Goal: Task Accomplishment & Management: Use online tool/utility

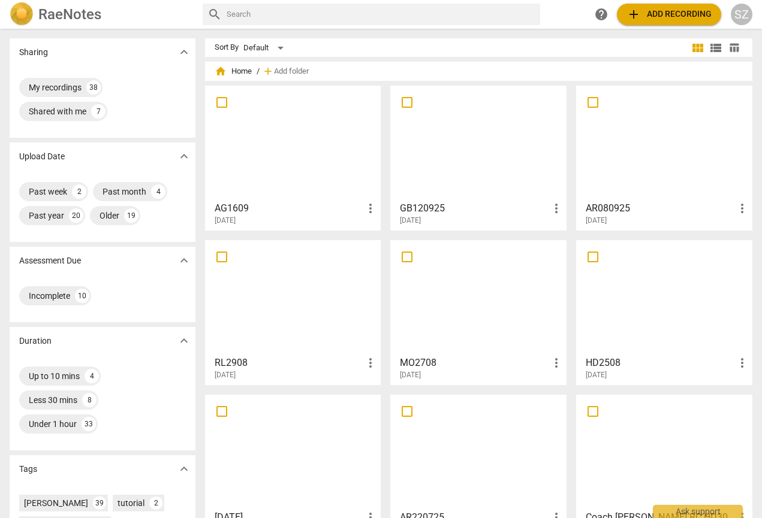
click at [315, 135] on div at bounding box center [293, 143] width 168 height 106
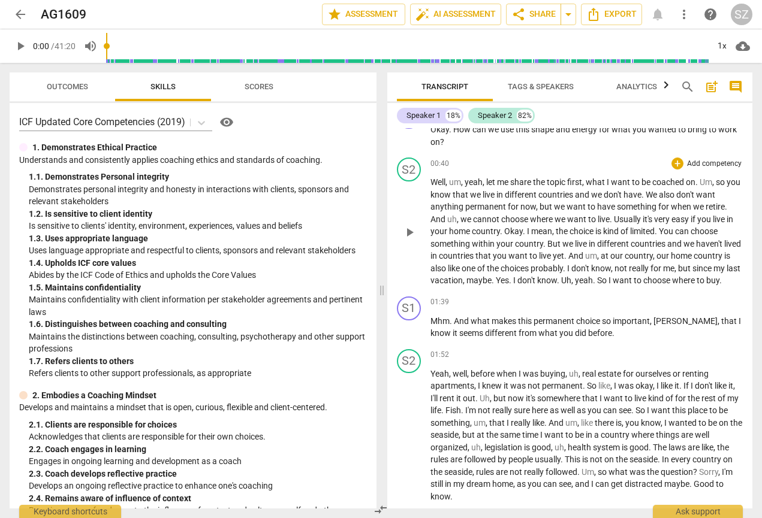
scroll to position [241, 0]
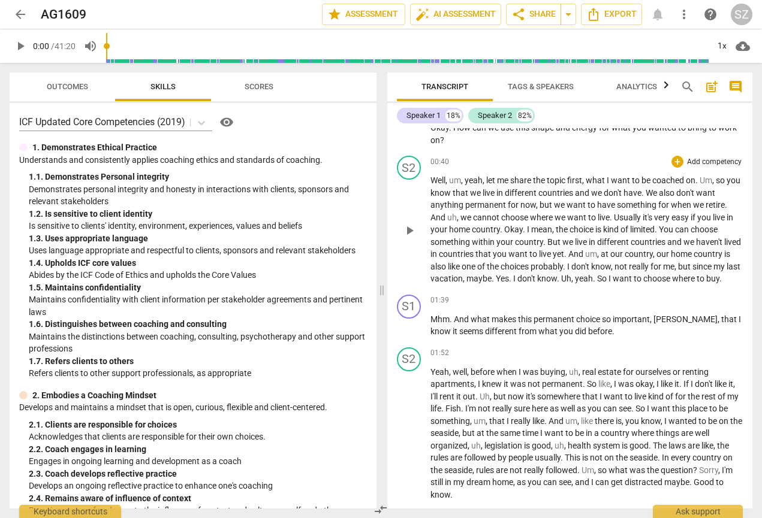
click at [659, 198] on span "We" at bounding box center [652, 193] width 13 height 10
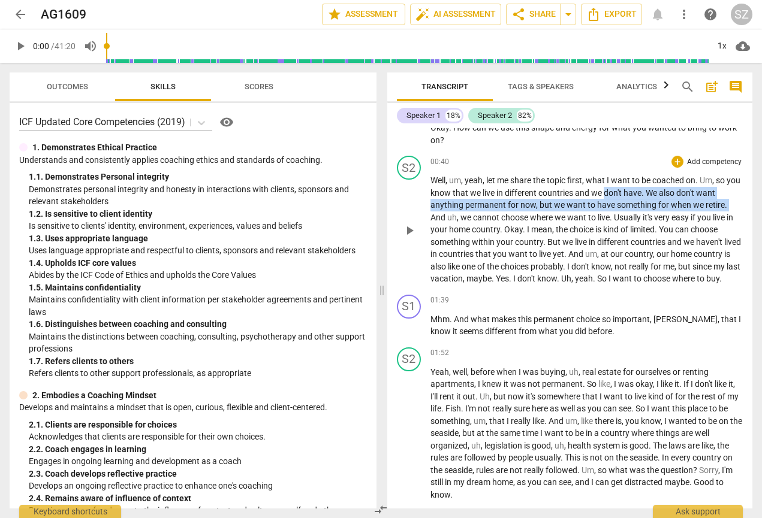
drag, startPoint x: 620, startPoint y: 206, endPoint x: 732, endPoint y: 218, distance: 112.7
click at [732, 218] on p "Well , um , yeah , let me share the topic first , what I want to be coached on …" at bounding box center [586, 229] width 313 height 111
click at [699, 197] on icon "button" at bounding box center [699, 198] width 7 height 8
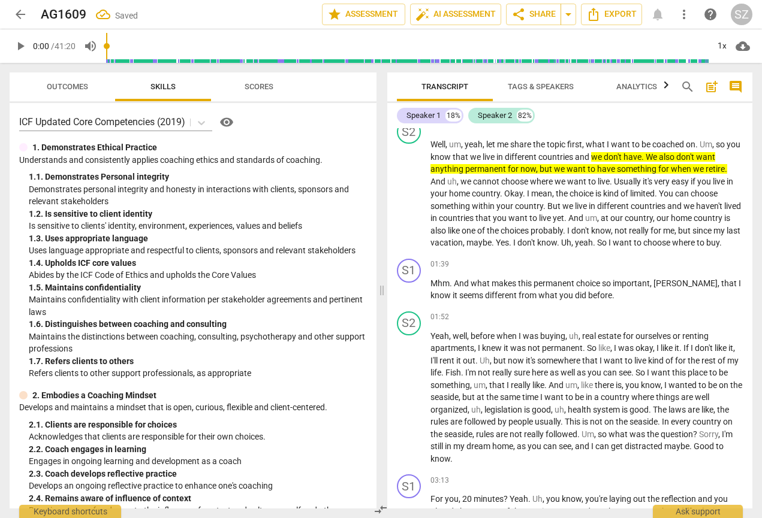
scroll to position [291, 0]
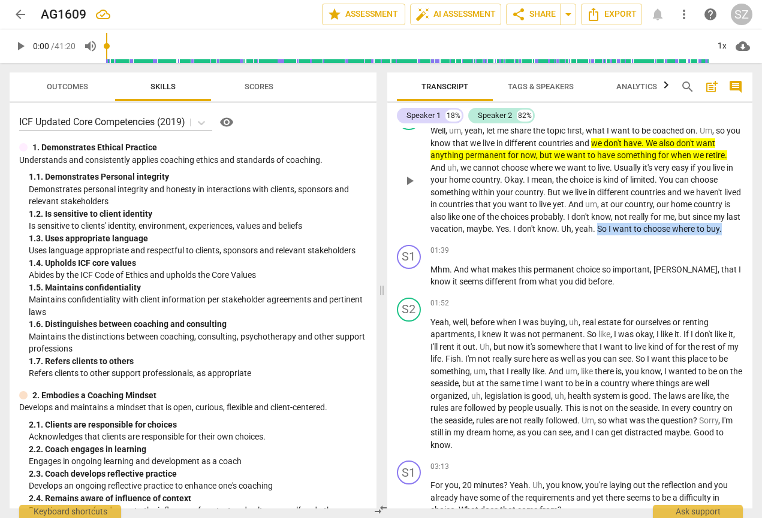
drag, startPoint x: 649, startPoint y: 241, endPoint x: 706, endPoint y: 249, distance: 57.5
click at [706, 236] on p "Well , um , yeah , let me share the topic first , what I want to be coached on …" at bounding box center [586, 180] width 313 height 111
click at [505, 230] on icon "button" at bounding box center [507, 234] width 12 height 14
click at [672, 257] on div "+" at bounding box center [677, 251] width 12 height 12
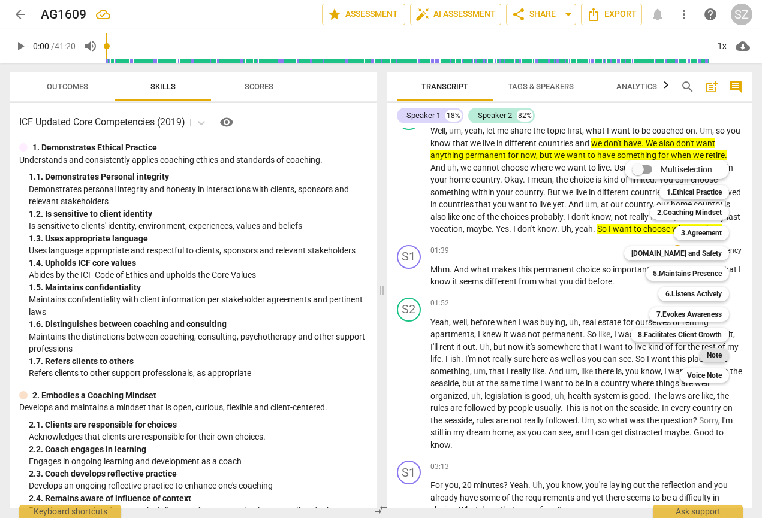
click at [709, 257] on b "Note" at bounding box center [714, 355] width 15 height 14
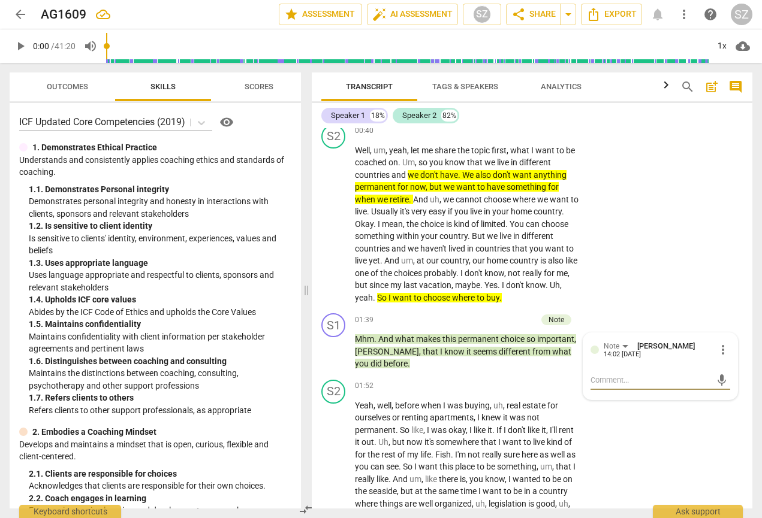
type textarea "W"
type textarea "Wh"
type textarea "Wha"
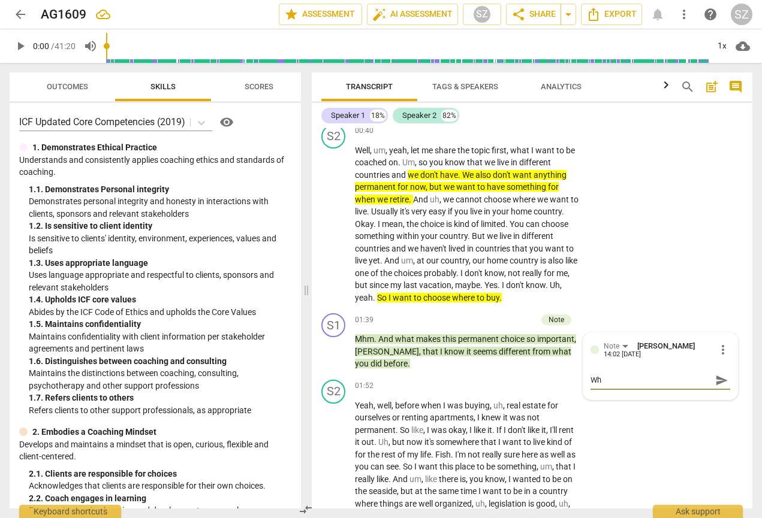
type textarea "Wha"
type textarea "What"
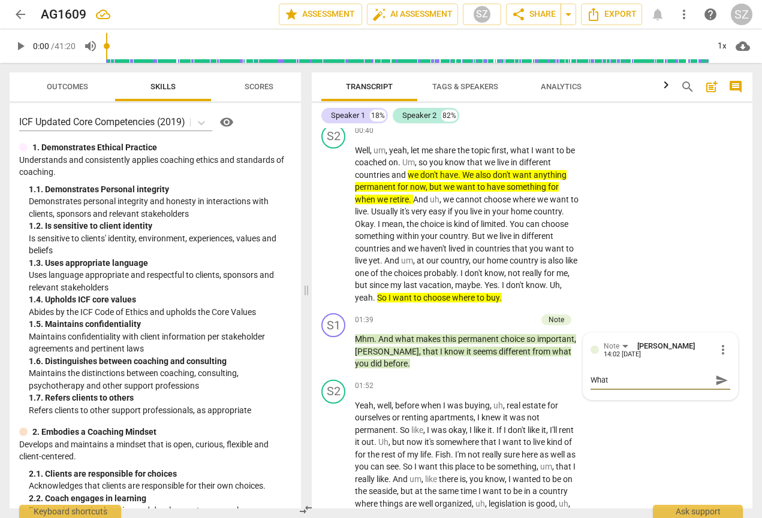
type textarea "What m"
type textarea "What ma"
type textarea "What mak"
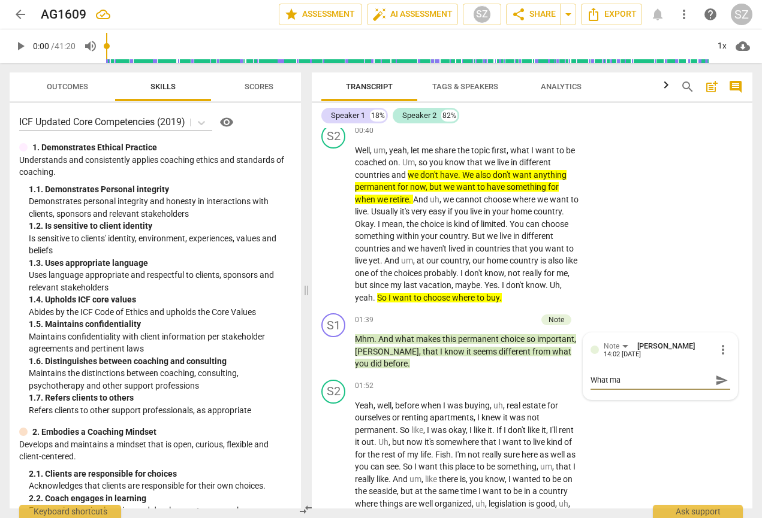
type textarea "What mak"
type textarea "What make"
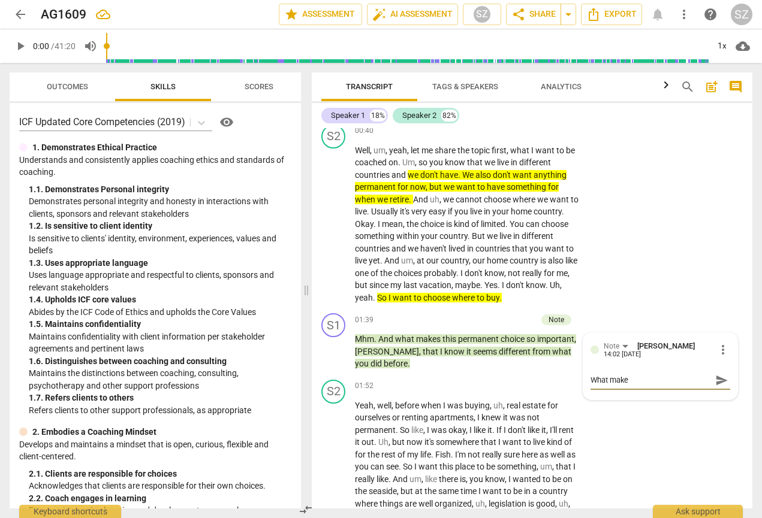
type textarea "What make"
type textarea "What makes"
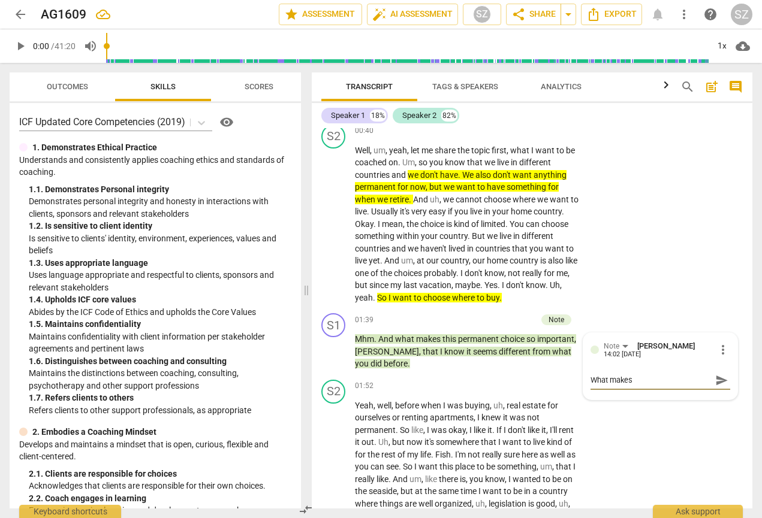
type textarea "What makes"
type textarea "What makes t"
type textarea "What makes th"
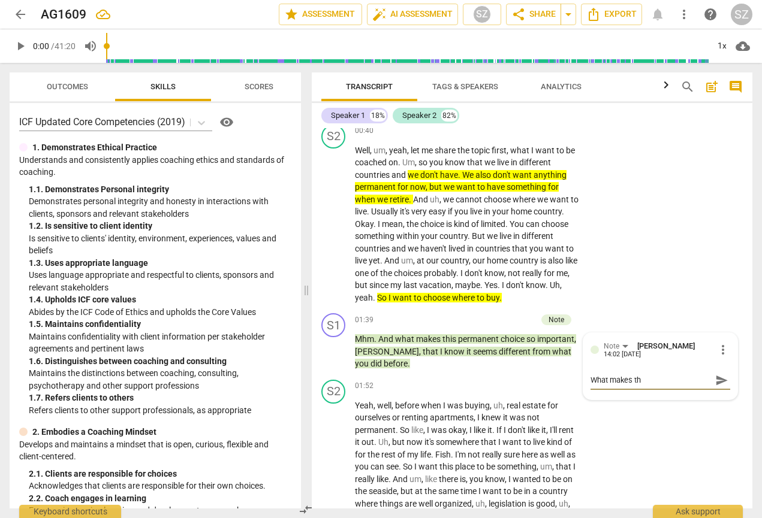
type textarea "What makes thi"
type textarea "What makes this"
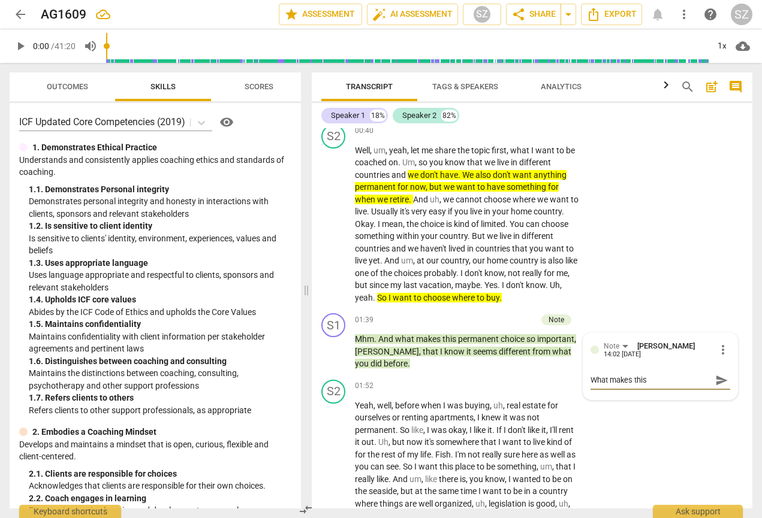
type textarea "What makes this"
type textarea "What makes this p"
type textarea "What makes this pe"
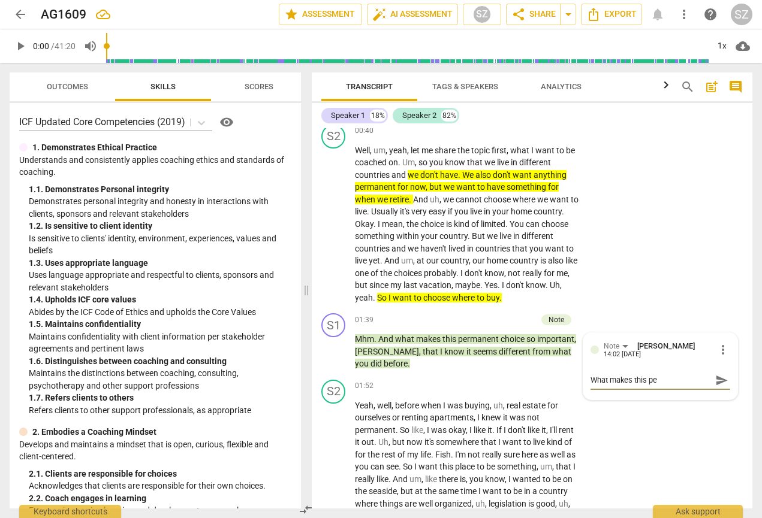
type textarea "What makes this per"
type textarea "What makes this perm"
type textarea "What makes this perma"
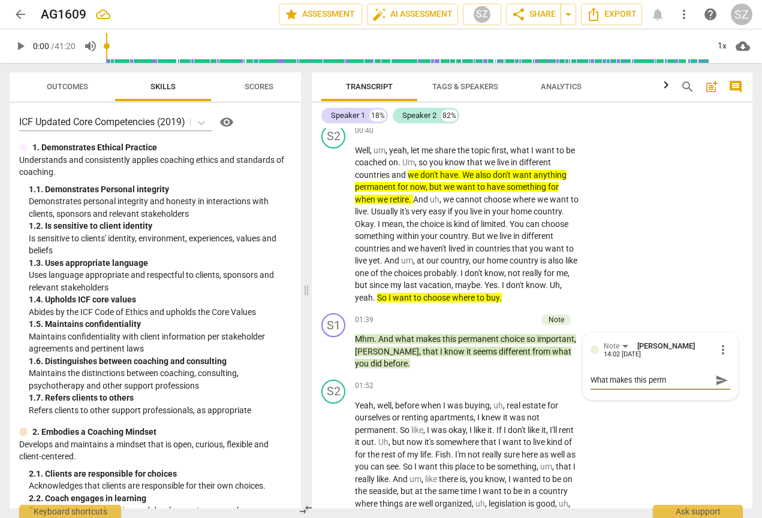
type textarea "What makes this perma"
type textarea "What makes this [PERSON_NAME]"
type textarea "What makes this permanent"
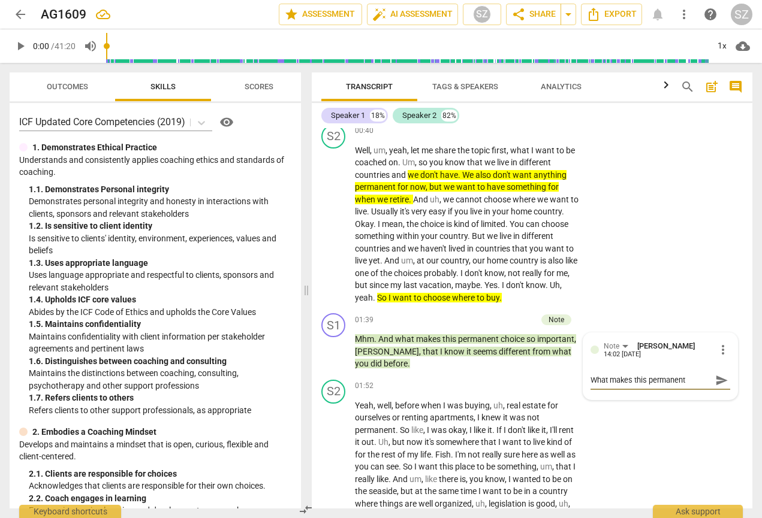
type textarea "What makes this permanent c"
type textarea "What makes this permanent ch"
type textarea "What makes this permanent cho"
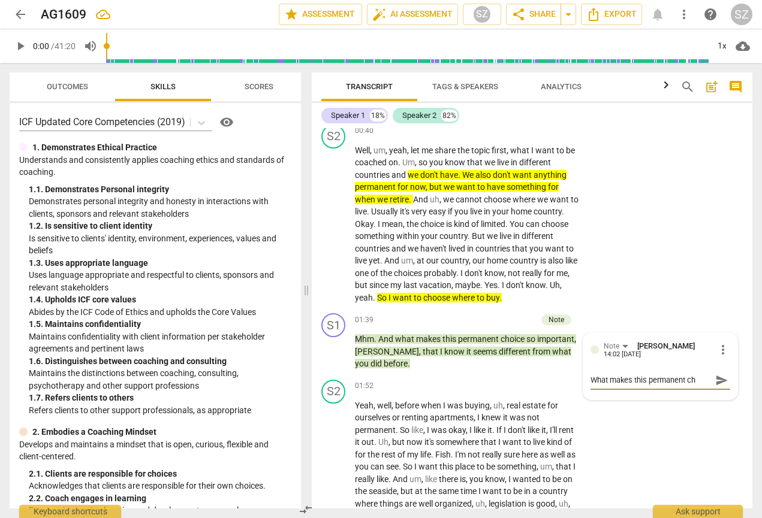
type textarea "What makes this permanent cho"
type textarea "What makes this permanent [PERSON_NAME]"
type textarea "What makes this permanent choic"
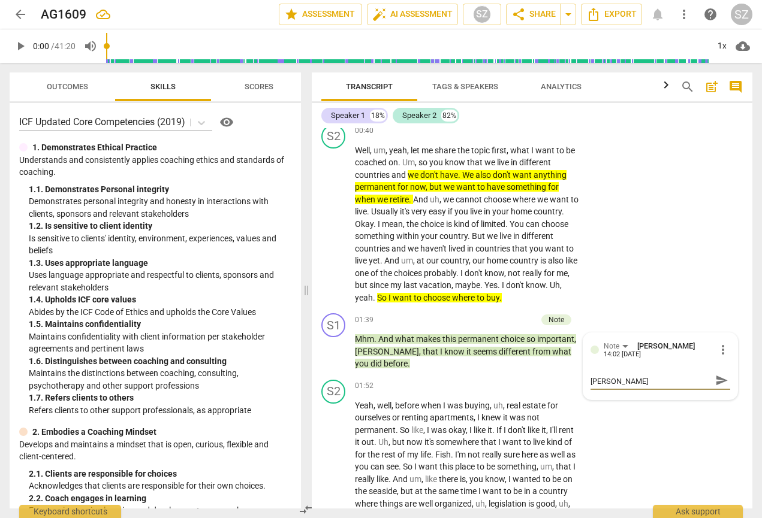
type textarea "What makes this permanent choic"
type textarea "What makes this permanent choice"
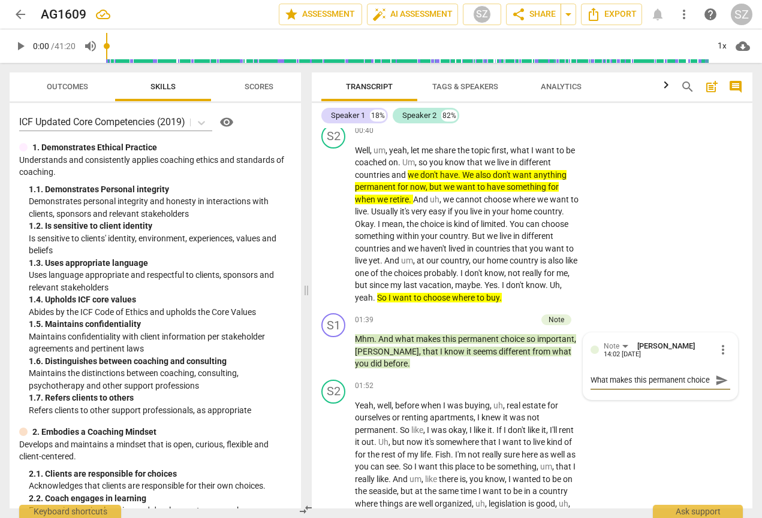
type textarea "What makes this permanent choice f"
type textarea "What makes this permanent choice fr"
type textarea "What makes this permanent choice fro"
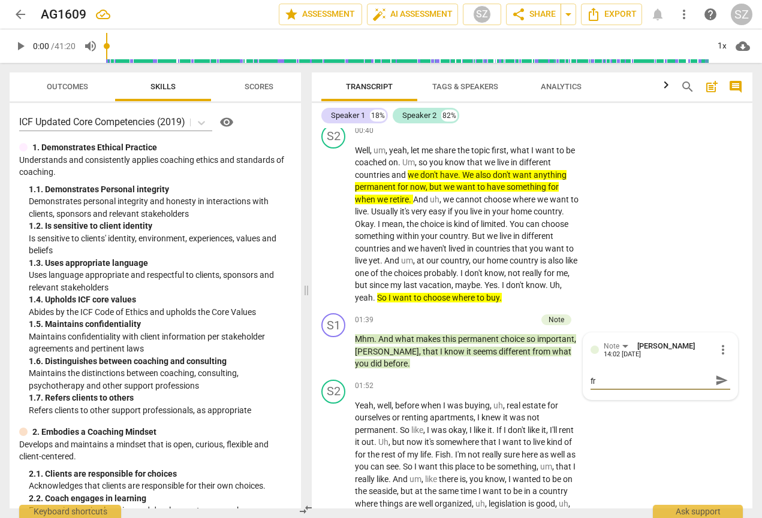
type textarea "What makes this permanent choice fro"
type textarea "What makes this permanent choice from"
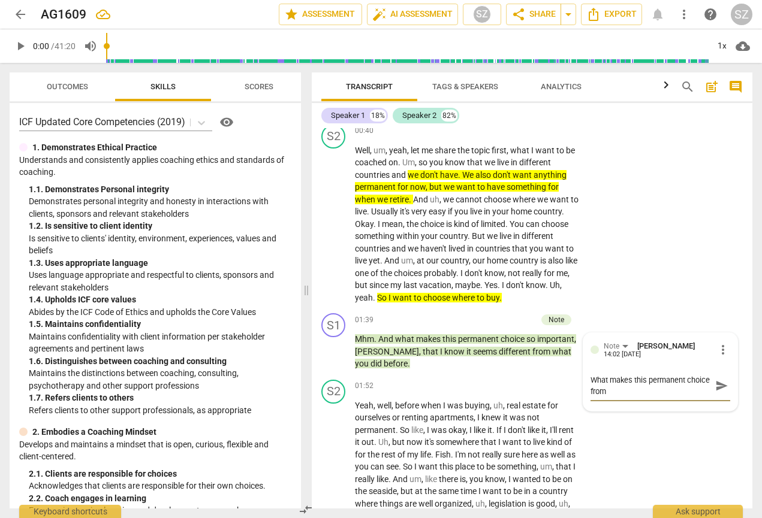
type textarea "What makes this permanent choice from"
type textarea "What makes this permanent choice fro"
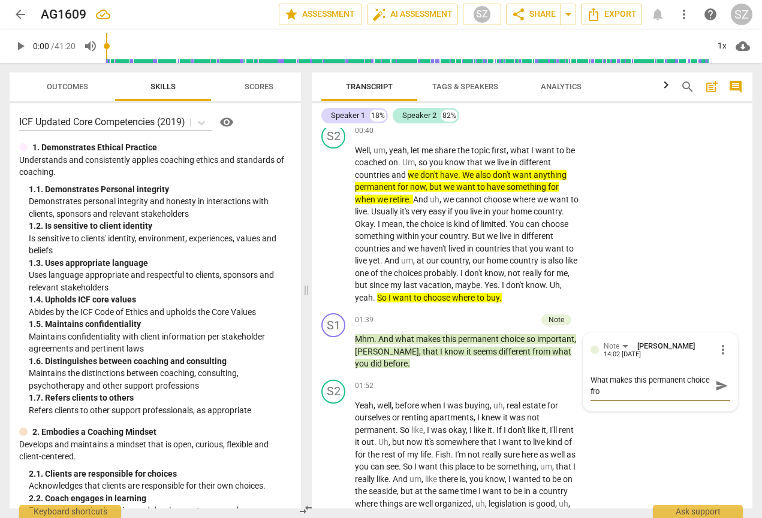
scroll to position [10, 0]
type textarea "What makes this permanent choice fr"
type textarea "What makes this permanent choice f"
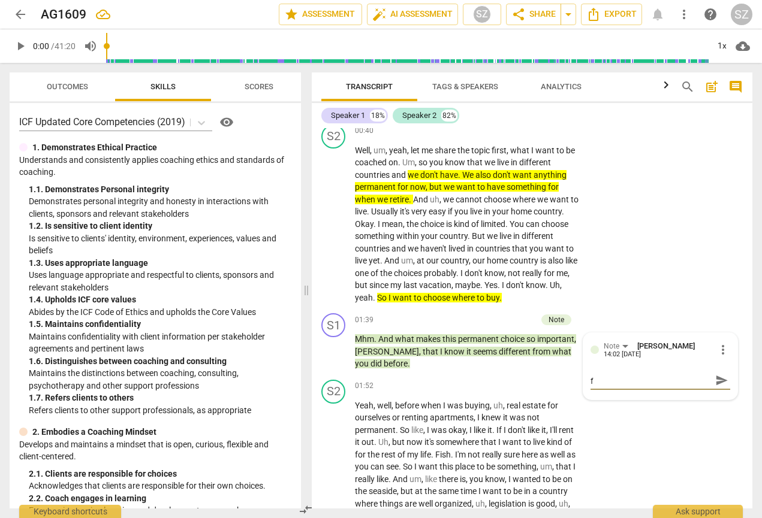
type textarea "What makes this permanent choice fo"
type textarea "What makes this permanent choice for"
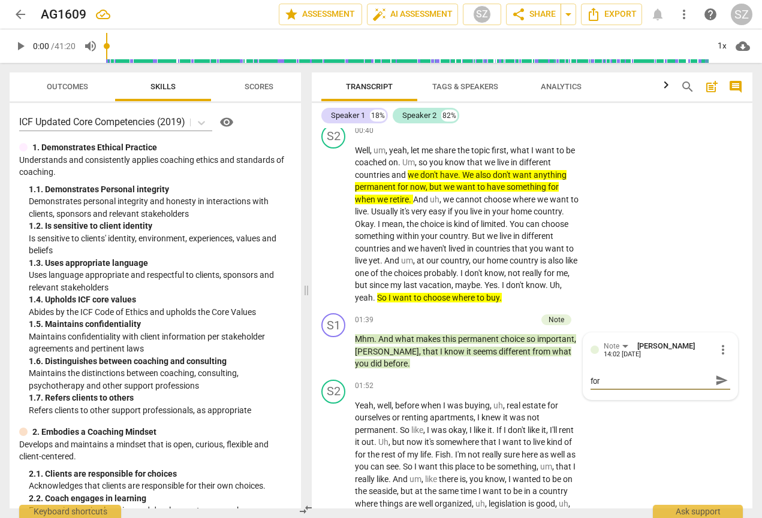
type textarea "What makes this permanent choice for"
type textarea "What makes this permanent choice for o"
type textarea "What makes this permanent choice for ou"
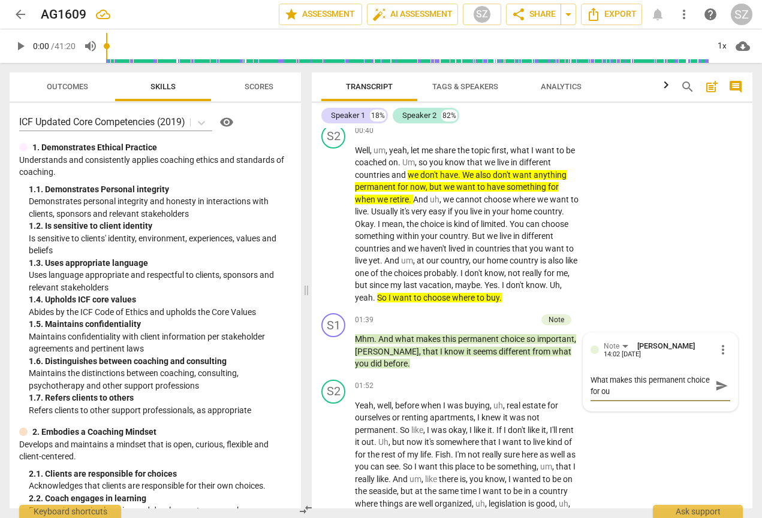
scroll to position [0, 0]
type textarea "What makes this permanent choice for our"
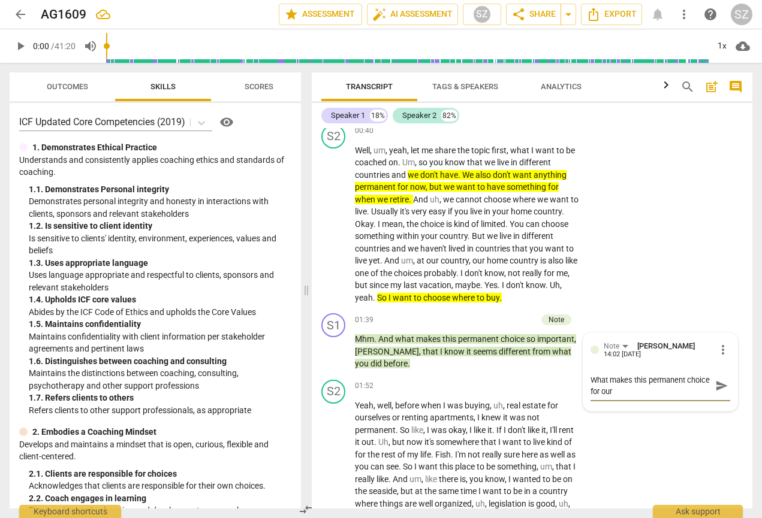
type textarea "What makes this permanent choice for our"
type textarea "What makes this permanent choice for ou"
type textarea "What makes this permanent choice for o"
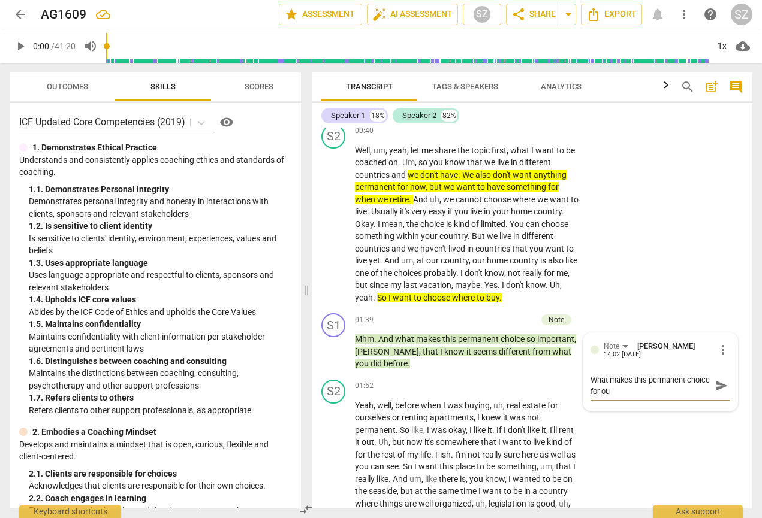
type textarea "What makes this permanent choice for o"
type textarea "What makes this permanent choice for"
type textarea "What makes this permanent choice for y"
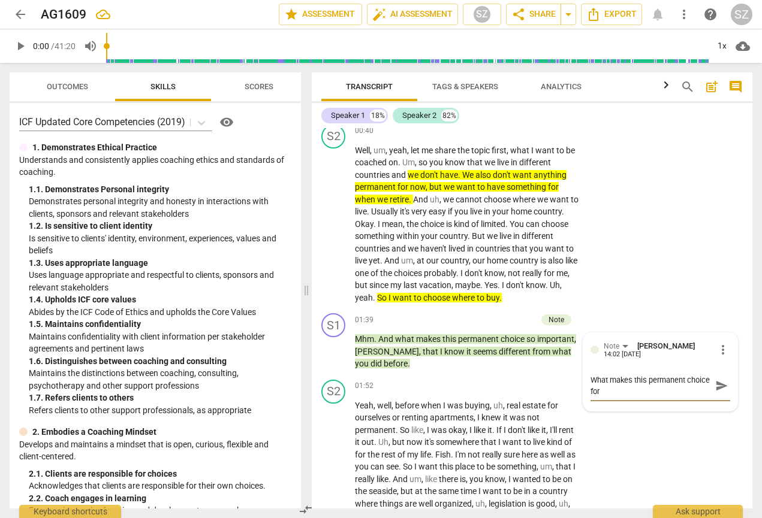
type textarea "What makes this permanent choice for y"
type textarea "What makes this permanent choice for yo"
type textarea "What makes this permanent choice for you"
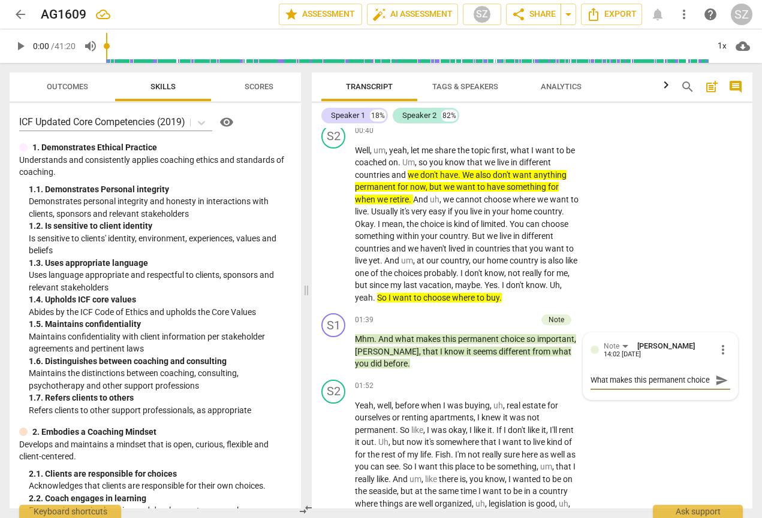
type textarea "What makes this permanent choice for you"
type textarea "What makes this permanent choice for your"
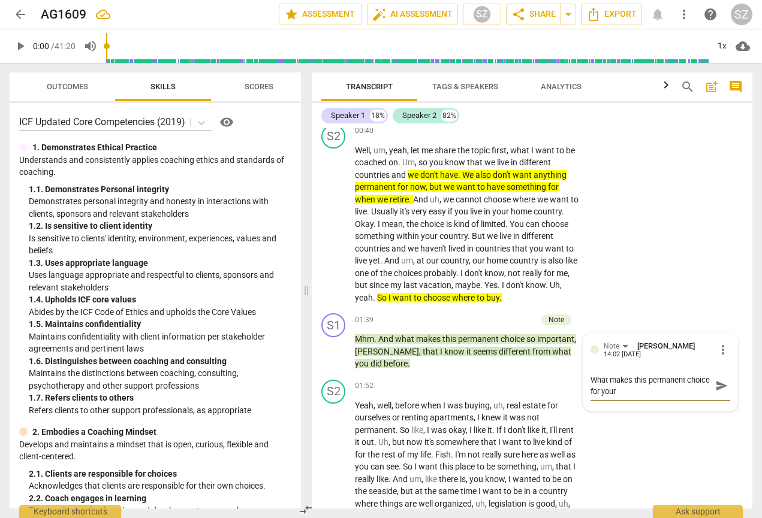
type textarea "What makes this permanent choice for your r"
type textarea "What makes this permanent choice for your re"
type textarea "What makes this permanent choice for your rei"
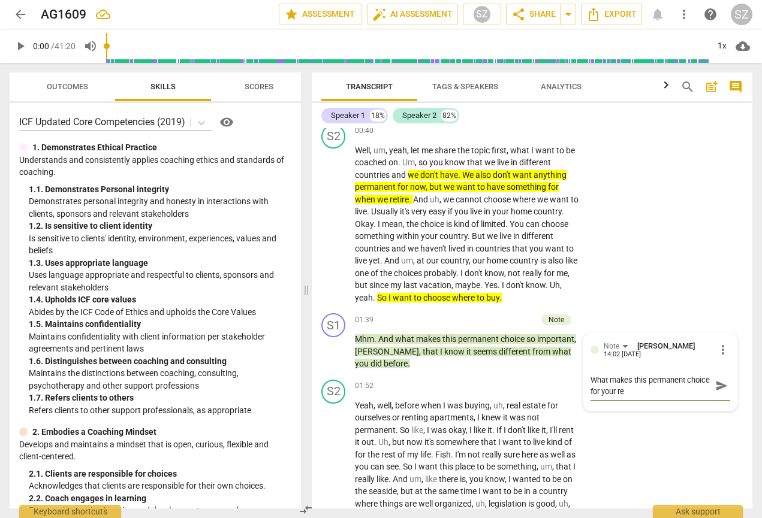
type textarea "What makes this permanent choice for your rei"
type textarea "What makes this permanent choice for your reit"
type textarea "What makes this permanent choice for your rei"
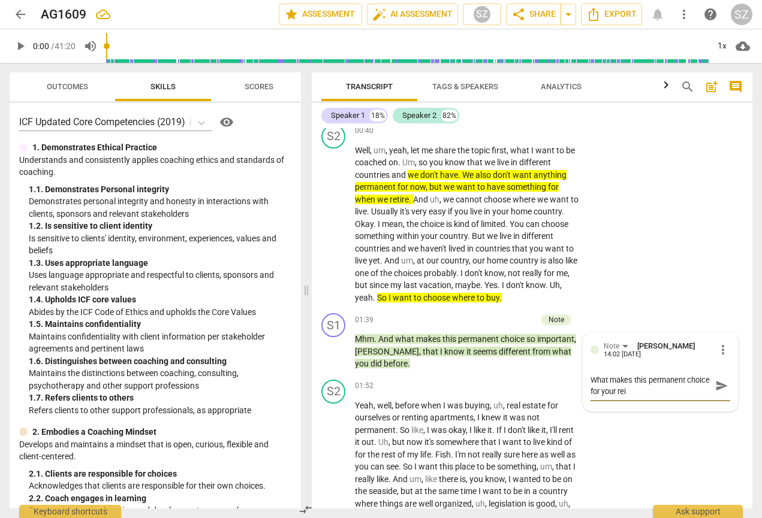
type textarea "What makes this permanent choice for your re"
type textarea "What makes this permanent choice for your ret"
type textarea "What makes this permanent choice for your reti"
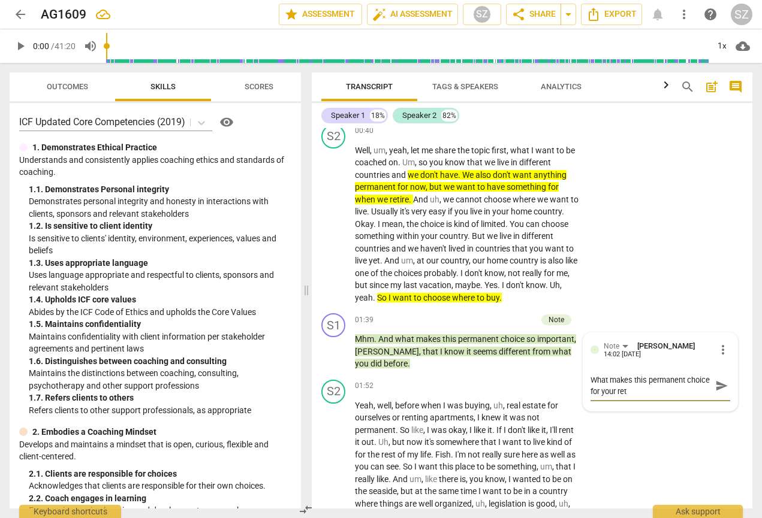
type textarea "What makes this permanent choice for your reti"
type textarea "What makes this permanent choice for your retir"
type textarea "What makes this permanent choice for your retirm"
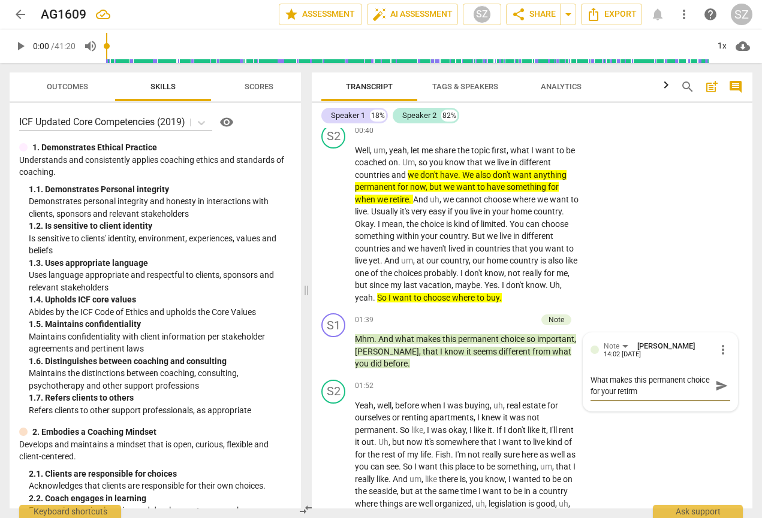
type textarea "What makes this permanent choice for your retirme"
type textarea "What makes this permanent choice for your retirmen"
type textarea "What makes this permanent choice for your retirment"
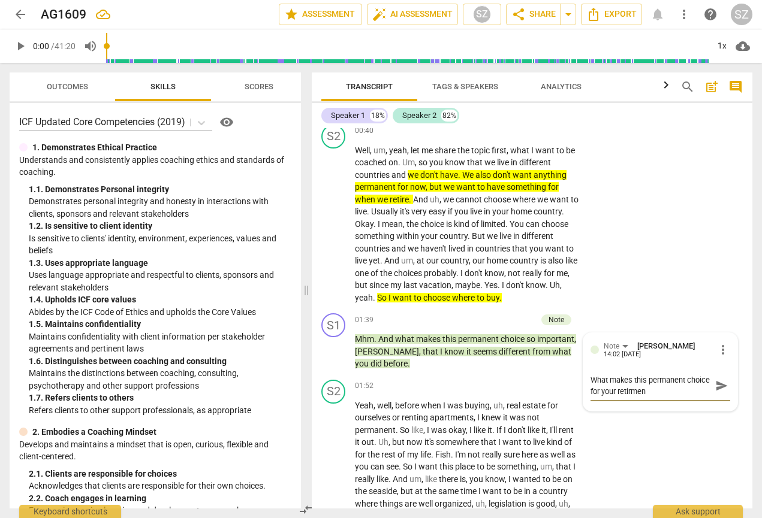
type textarea "What makes this permanent choice for your retirment"
type textarea "What makes this permanent choice for your retirement"
type textarea "What makes this permanent choice for your retirement d"
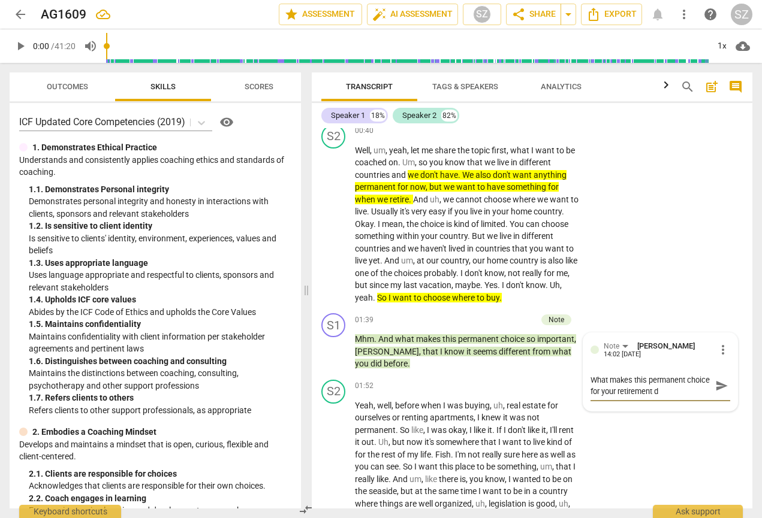
type textarea "What makes this permanent choice for your retirement di"
type textarea "What makes this permanent choice for your retirement dif"
type textarea "What makes this permanent choice for your retirement diff"
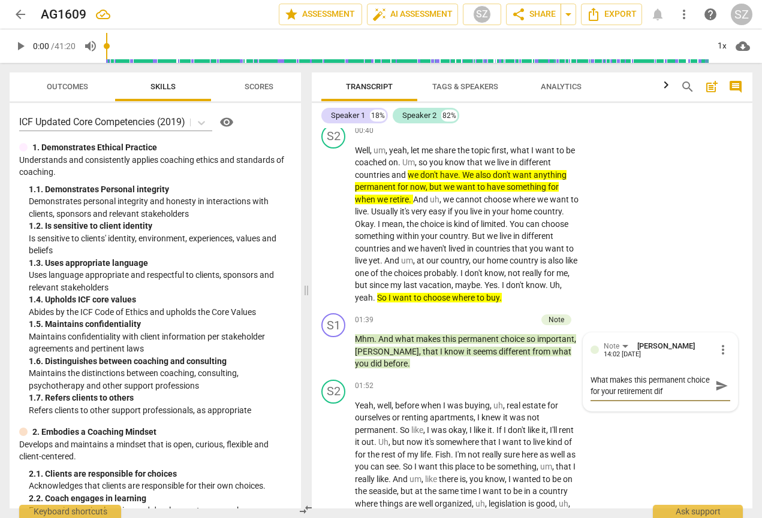
type textarea "What makes this permanent choice for your retirement diff"
type textarea "What makes this permanent choice for your retirement diffe"
type textarea "What makes this permanent choice for your retirement differ"
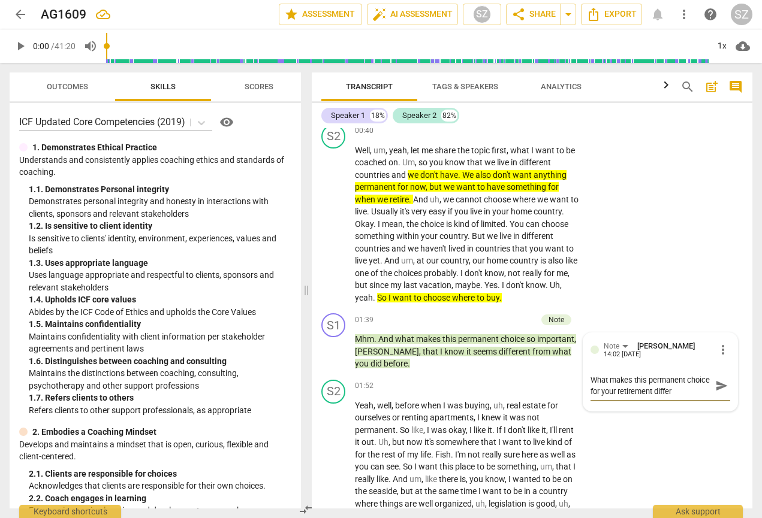
type textarea "What makes this permanent choice for your retirement differe"
type textarea "What makes this permanent choice for your retirement differen"
type textarea "What makes this permanent choice for your retirement different"
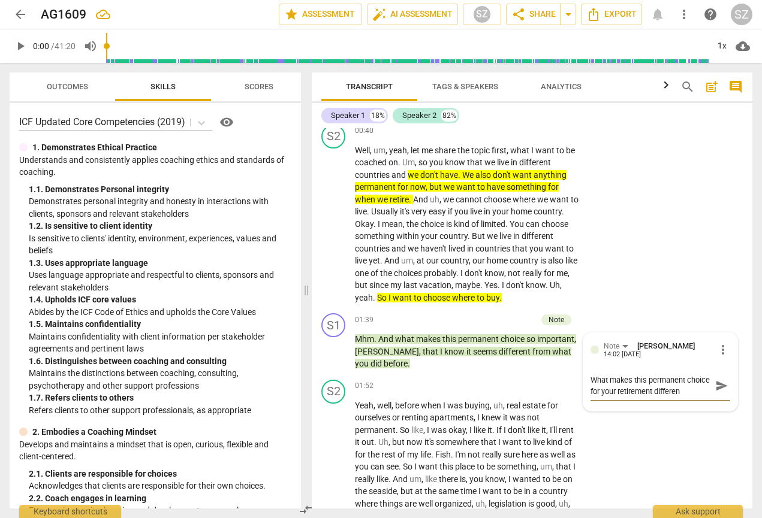
type textarea "What makes this permanent choice for your retirement different"
type textarea "What makes this permanent choice for your retirement different f"
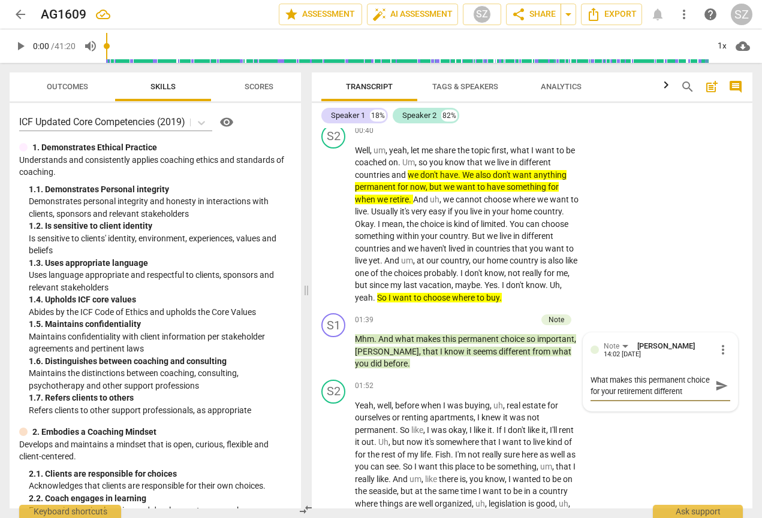
type textarea "What makes this permanent choice for your retirement different f"
type textarea "What makes this permanent choice for your retirement different fo"
type textarea "What makes this permanent choice for your retirement different f"
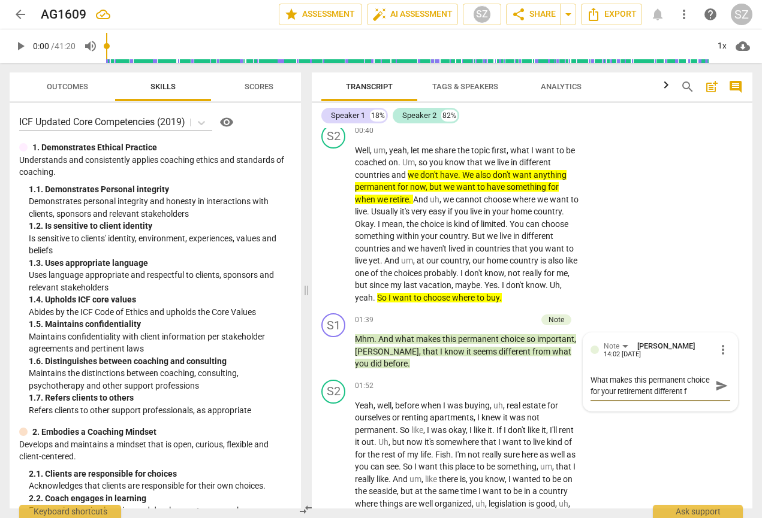
type textarea "What makes this permanent choice for your retirement different fr"
type textarea "What makes this permanent choice for your retirement different fro"
type textarea "What makes this permanent choice for your retirement different from"
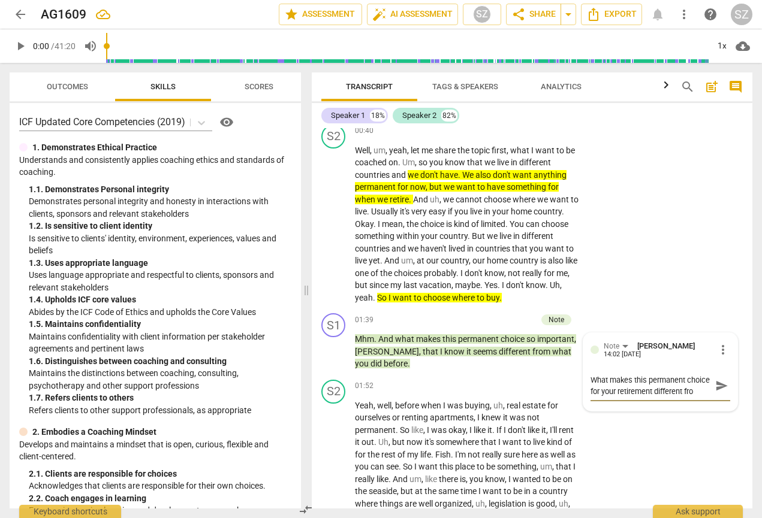
type textarea "What makes this permanent choice for your retirement different from"
type textarea "What makes this permanent choice for your retirement different from o"
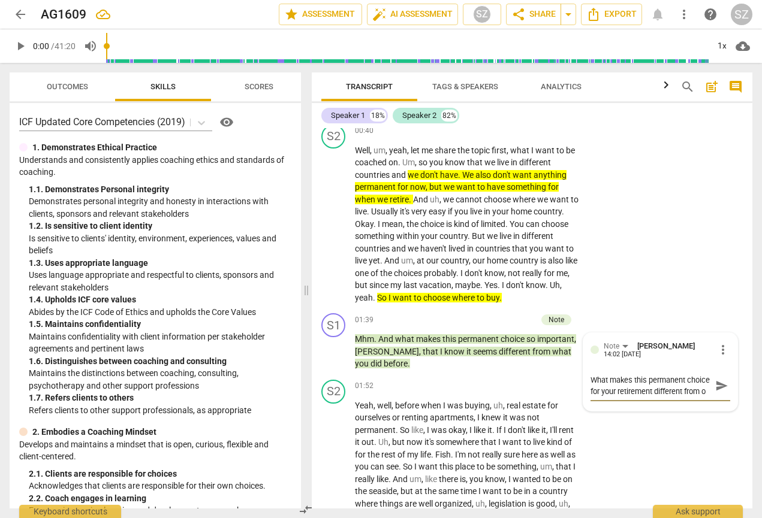
type textarea "What makes this permanent choice for your retirement different from ot"
type textarea "What makes this permanent choice for your retirement different from oth"
type textarea "What makes this permanent choice for your retirement different from othe"
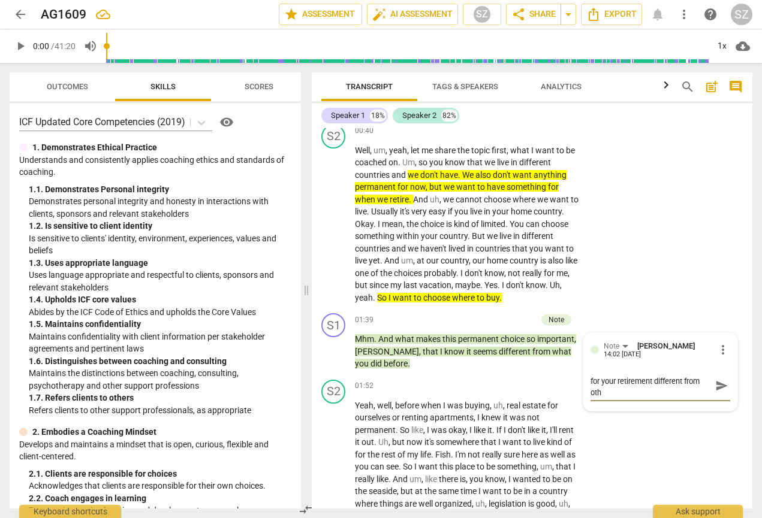
type textarea "What makes this permanent choice for your retirement different from othe"
type textarea "What makes this permanent choice for your retirement different from other"
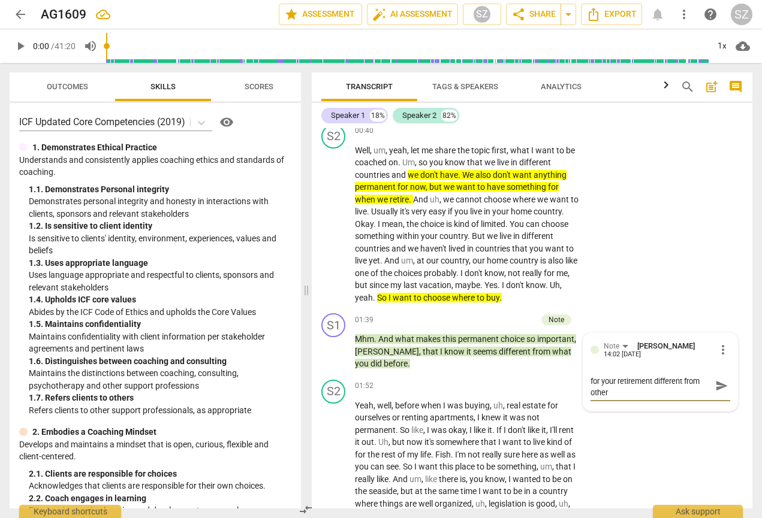
type textarea "What makes this permanent choice for your retirement different from other c"
type textarea "What makes this permanent choice for your retirement different from other ch"
type textarea "What makes this permanent choice for your retirement different from other cho"
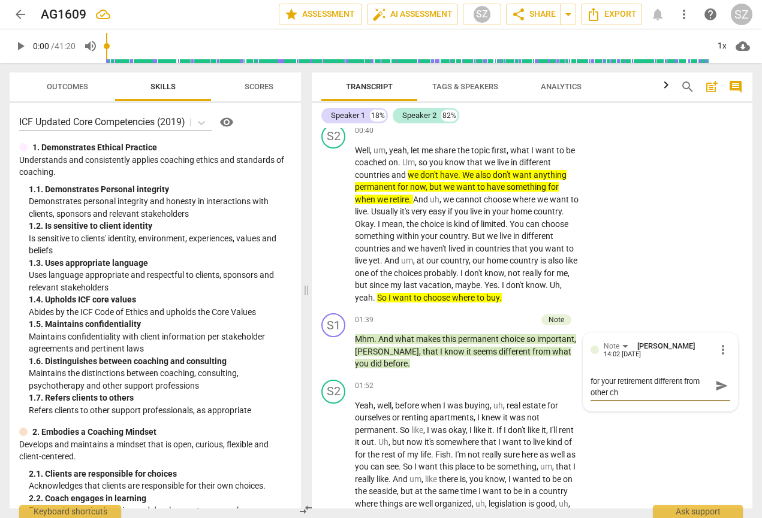
type textarea "What makes this permanent choice for your retirement different from other cho"
type textarea "What makes this permanent choice for your retirement different from other choc"
type textarea "What makes this permanent choice for your retirement different from other cho"
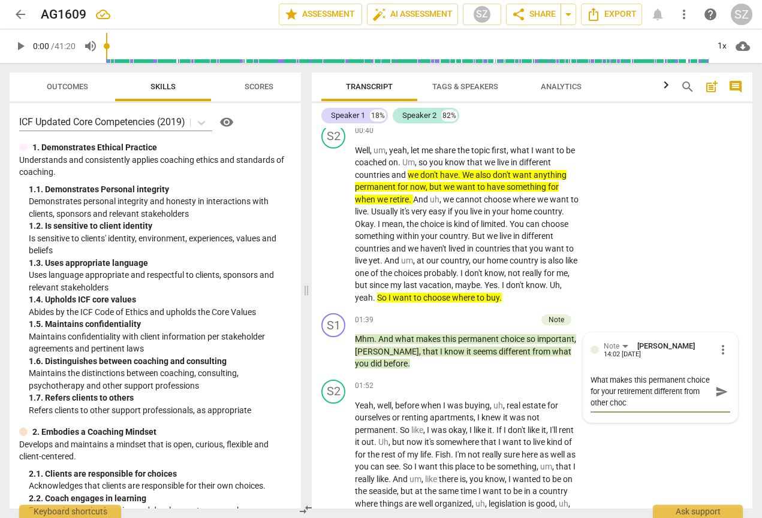
type textarea "What makes this permanent choice for your retirement different from other cho"
type textarea "What makes this permanent choice for your retirement different from other [PERS…"
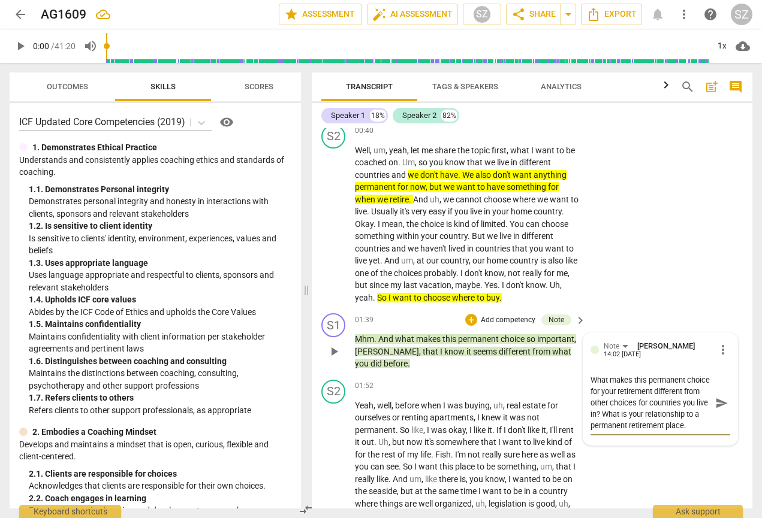
click at [718, 257] on span "send" at bounding box center [721, 403] width 13 height 13
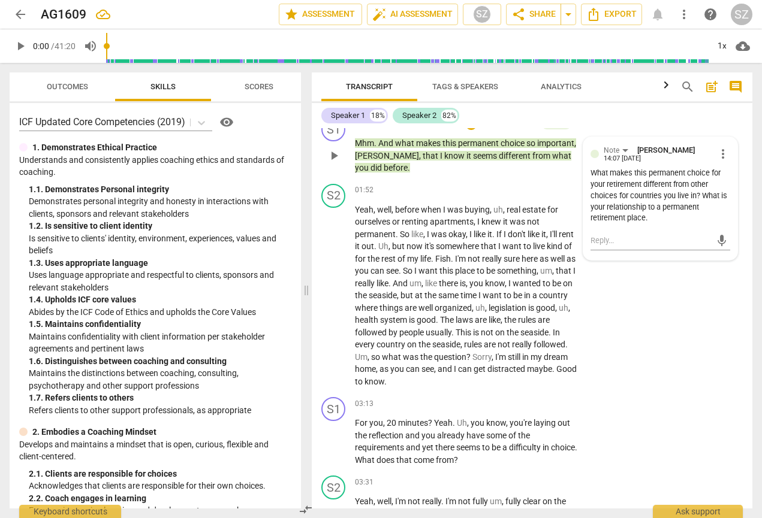
scroll to position [0, 0]
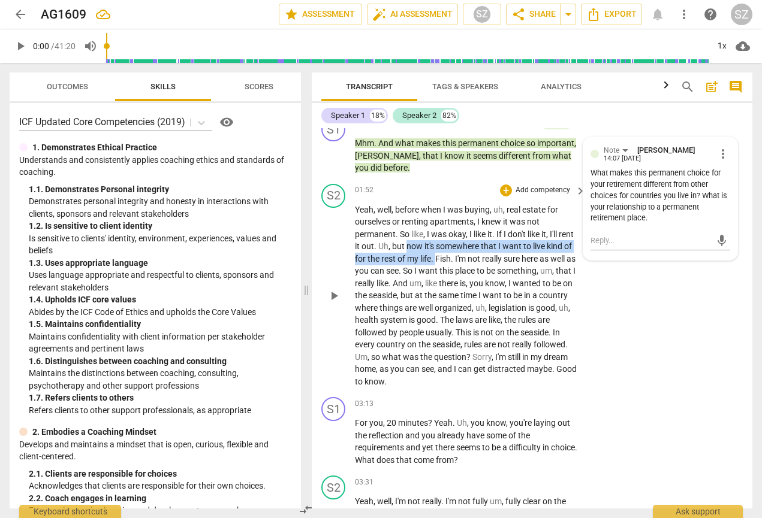
drag, startPoint x: 425, startPoint y: 248, endPoint x: 465, endPoint y: 261, distance: 42.3
click at [465, 257] on p "Yeah , well , before when I was buying , uh , real estate for ourselves or rent…" at bounding box center [467, 296] width 225 height 185
click at [488, 248] on icon "button" at bounding box center [489, 248] width 4 height 5
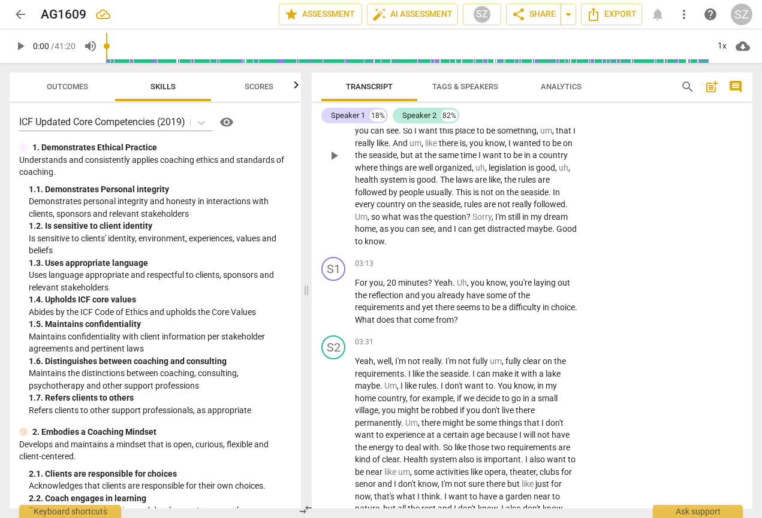
scroll to position [631, 0]
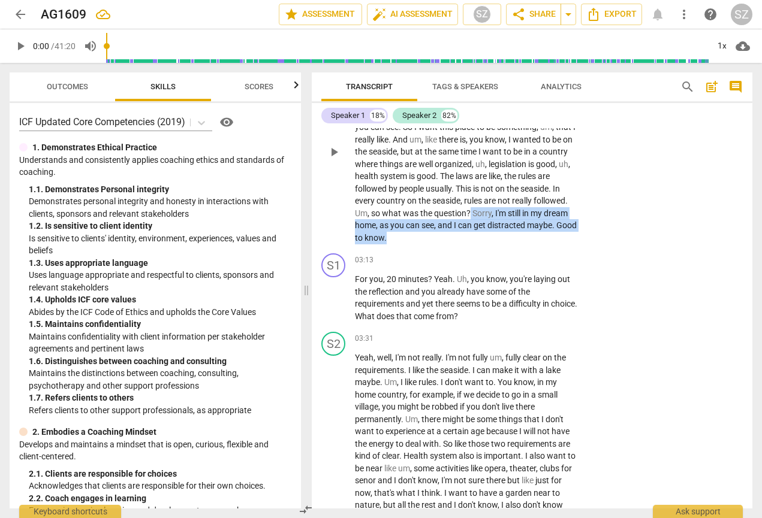
drag, startPoint x: 527, startPoint y: 216, endPoint x: 540, endPoint y: 231, distance: 19.6
click at [540, 231] on p "Yeah , well , before when I was buying , uh , real estate for ourselves or rent…" at bounding box center [467, 152] width 225 height 185
click at [503, 216] on icon "button" at bounding box center [505, 222] width 12 height 14
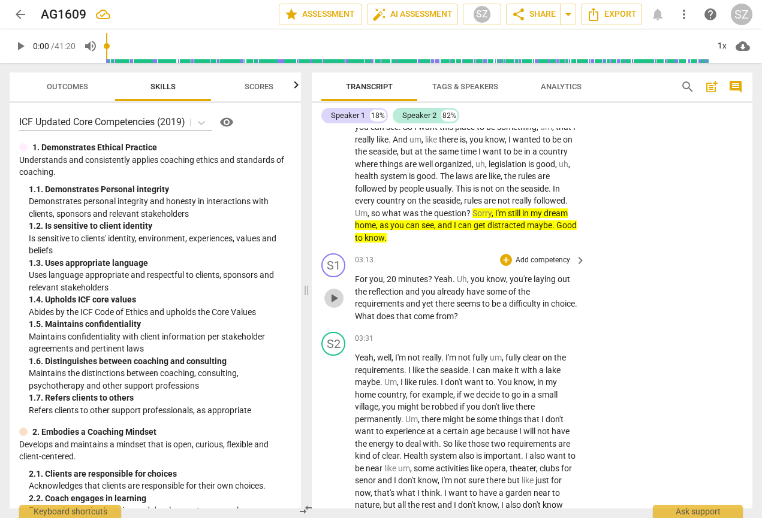
click at [333, 257] on button "play_arrow" at bounding box center [333, 298] width 19 height 19
click at [334, 257] on span "pause" at bounding box center [334, 298] width 14 height 14
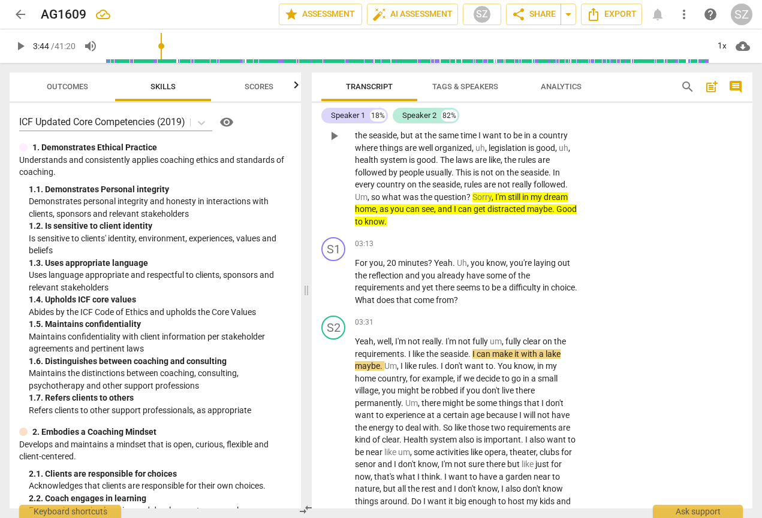
scroll to position [649, 0]
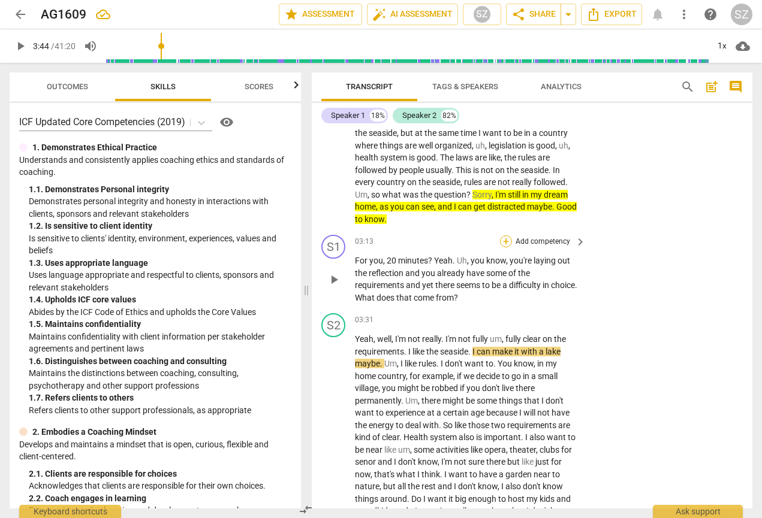
click at [503, 243] on div "+" at bounding box center [506, 242] width 12 height 12
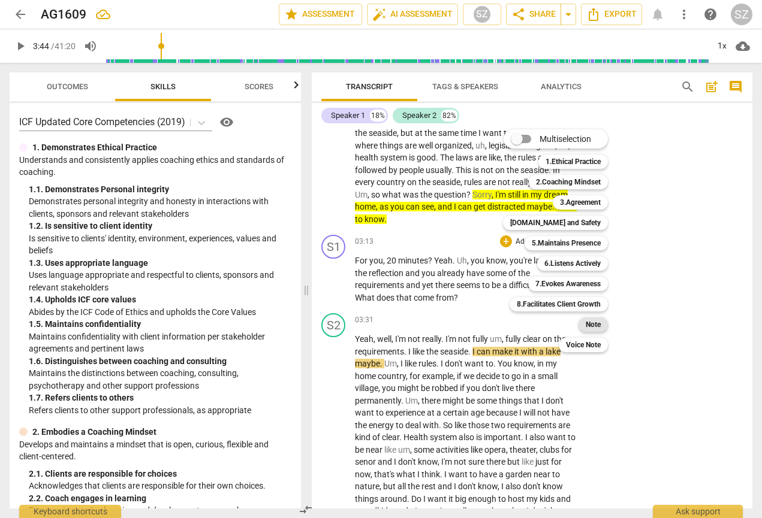
click at [595, 257] on b "Note" at bounding box center [593, 325] width 15 height 14
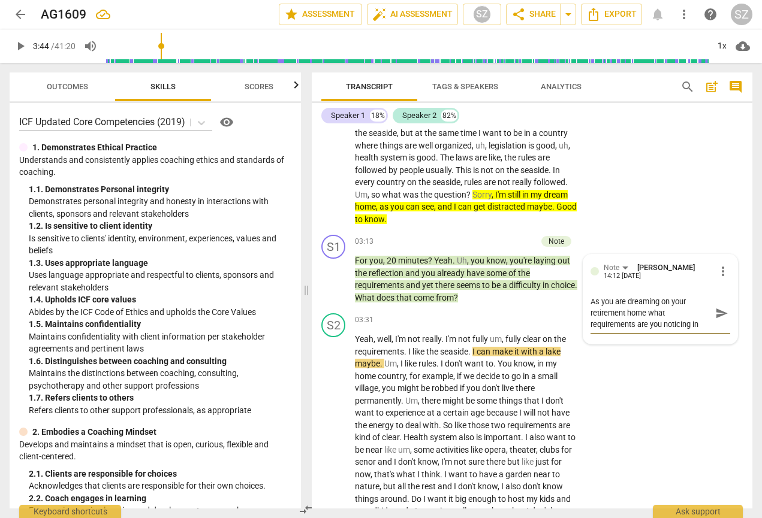
scroll to position [10, 0]
click at [715, 257] on span "send" at bounding box center [721, 313] width 13 height 13
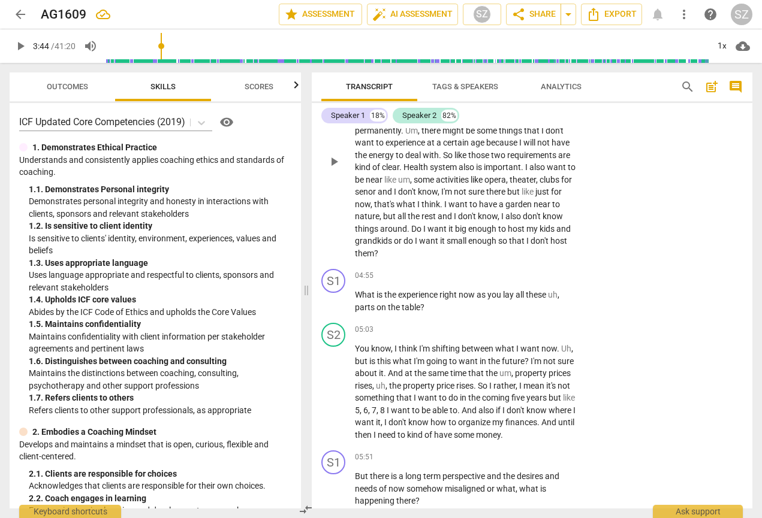
scroll to position [920, 0]
click at [501, 257] on div "+" at bounding box center [506, 275] width 12 height 12
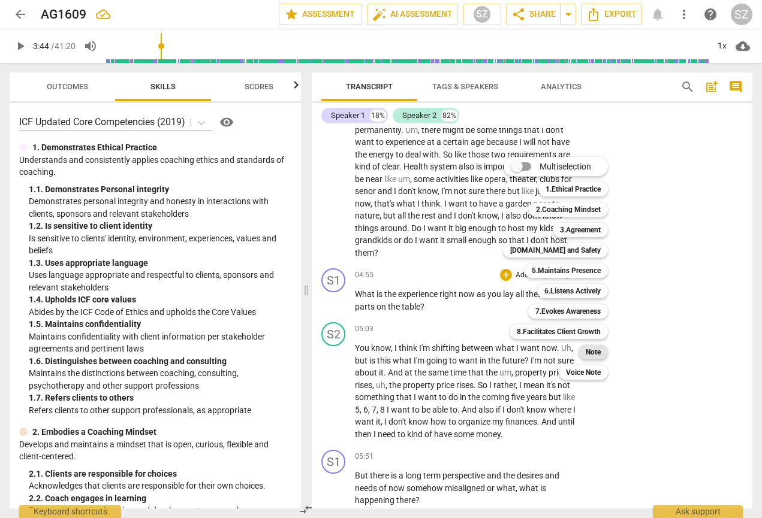
click at [587, 257] on b "Note" at bounding box center [593, 352] width 15 height 14
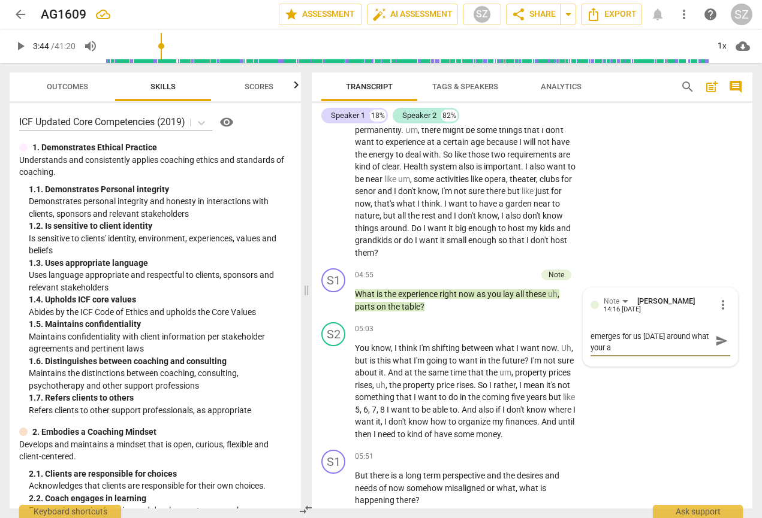
scroll to position [0, 0]
click at [715, 257] on span "send" at bounding box center [721, 346] width 13 height 13
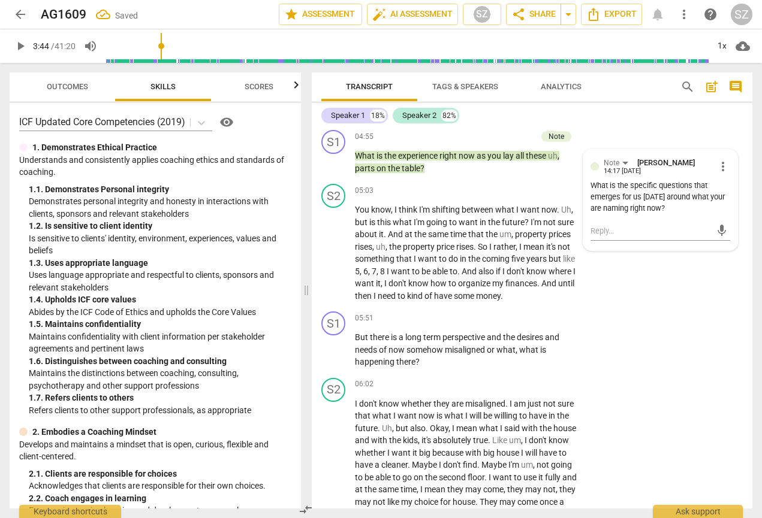
scroll to position [1075, 0]
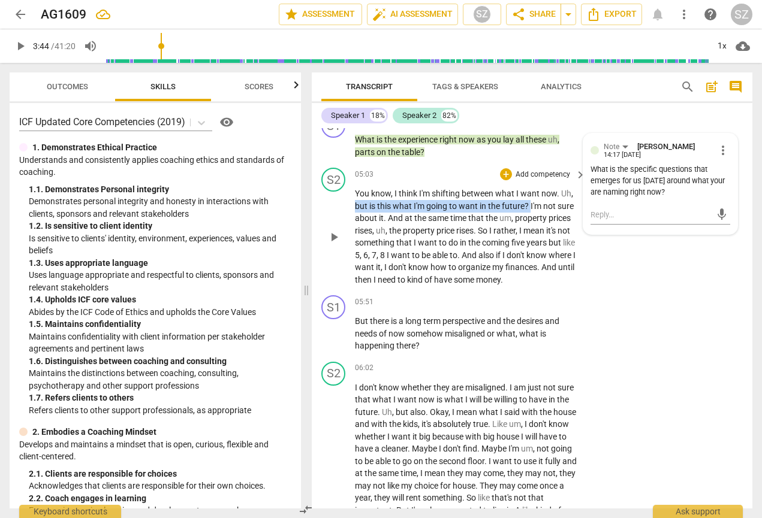
drag, startPoint x: 355, startPoint y: 200, endPoint x: 531, endPoint y: 201, distance: 175.6
click at [531, 201] on p "You know , I think I'm shifting between what I want now . Uh , but is this what…" at bounding box center [467, 237] width 225 height 98
click at [557, 186] on icon "button" at bounding box center [558, 183] width 12 height 14
drag, startPoint x: 497, startPoint y: 186, endPoint x: 562, endPoint y: 186, distance: 64.7
click at [562, 188] on p "You know , I think I'm shifting between what I want now . Uh , but is this what…" at bounding box center [467, 237] width 225 height 98
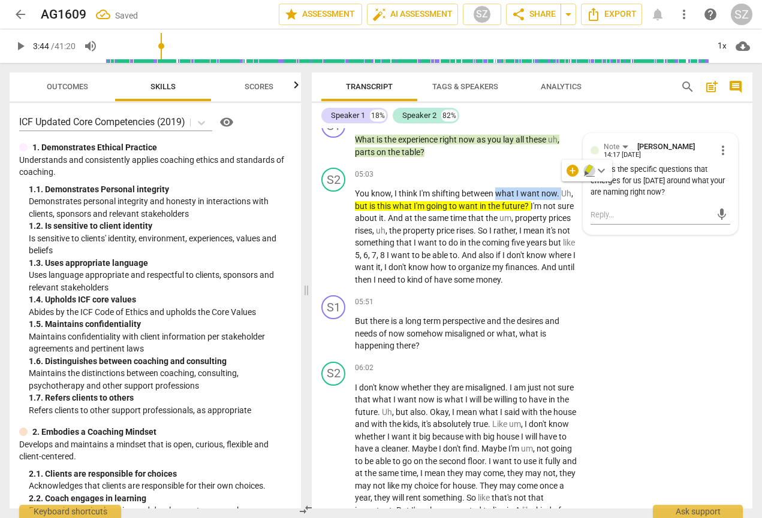
click at [585, 173] on icon "button" at bounding box center [586, 173] width 4 height 5
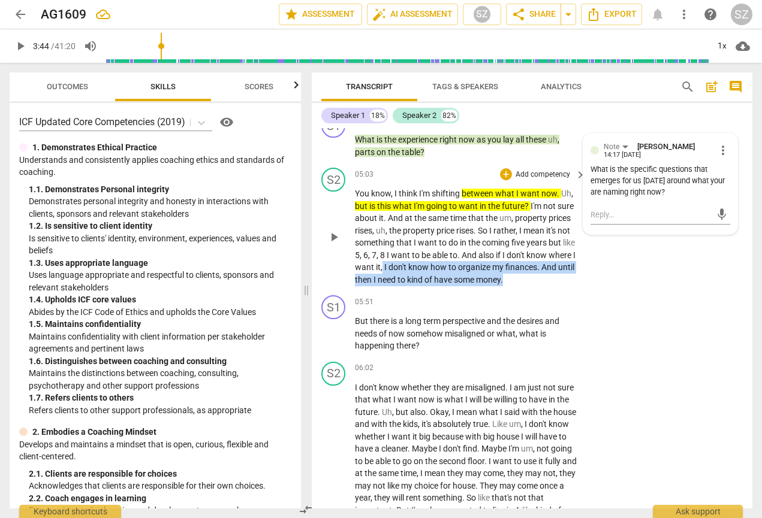
drag, startPoint x: 386, startPoint y: 255, endPoint x: 472, endPoint y: 278, distance: 88.5
click at [472, 257] on div "S2 play_arrow pause 05:03 + Add competency keyboard_arrow_right You know , I th…" at bounding box center [532, 227] width 441 height 128
click at [546, 257] on icon "button" at bounding box center [551, 255] width 12 height 14
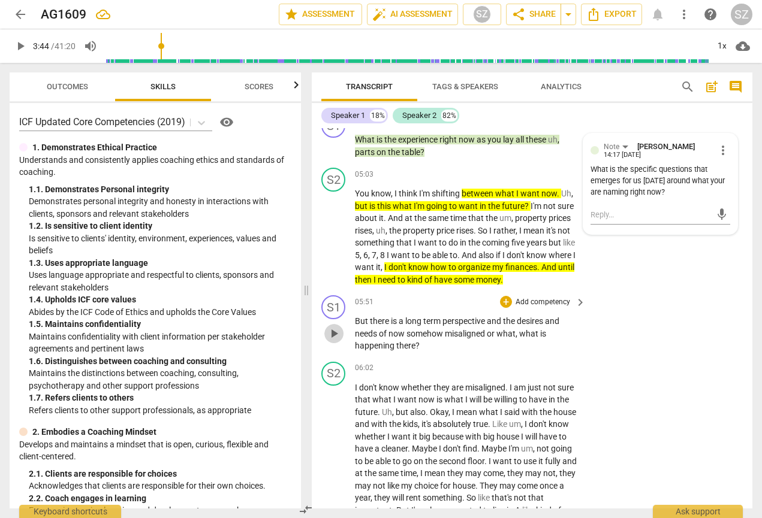
click at [335, 257] on span "play_arrow" at bounding box center [334, 334] width 14 height 14
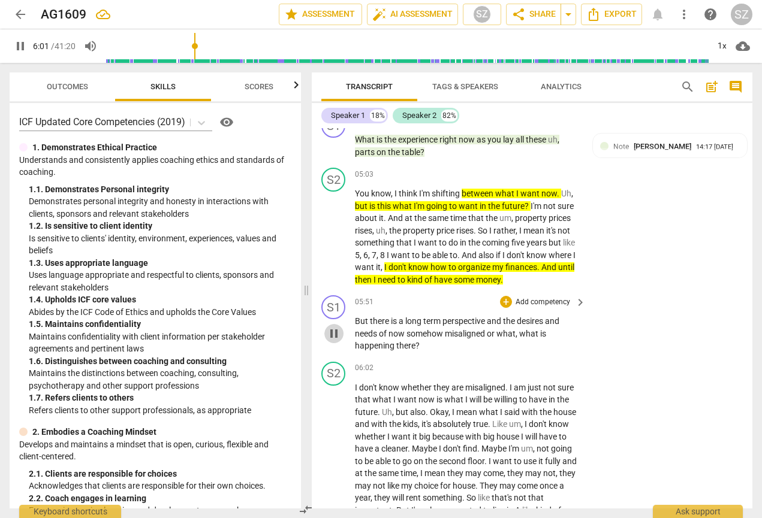
click at [333, 257] on span "pause" at bounding box center [334, 334] width 14 height 14
click at [503, 257] on div "+" at bounding box center [506, 302] width 12 height 12
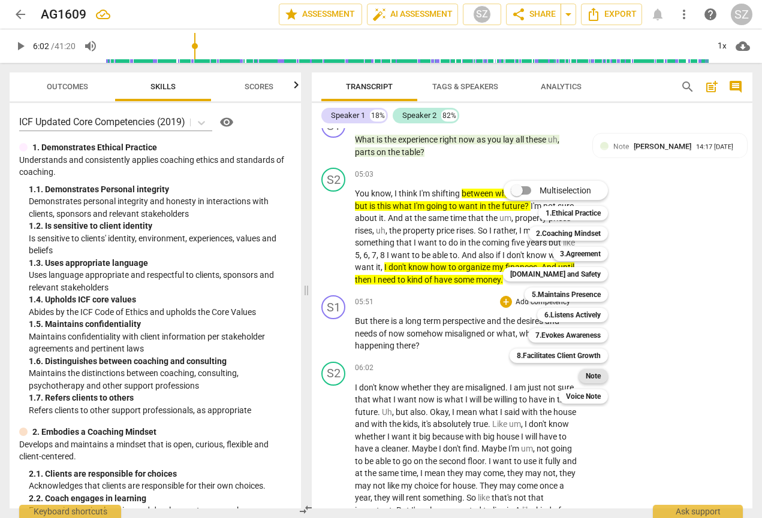
click at [594, 257] on b "Note" at bounding box center [593, 376] width 15 height 14
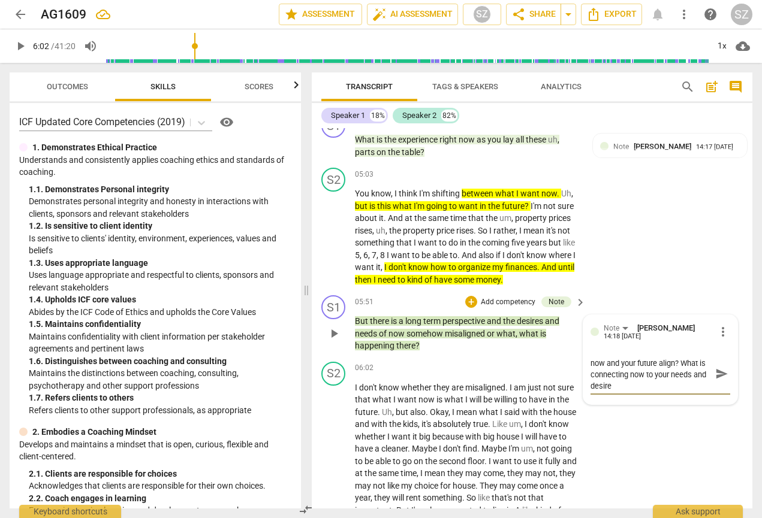
scroll to position [0, 0]
click at [716, 257] on span "send" at bounding box center [721, 379] width 13 height 13
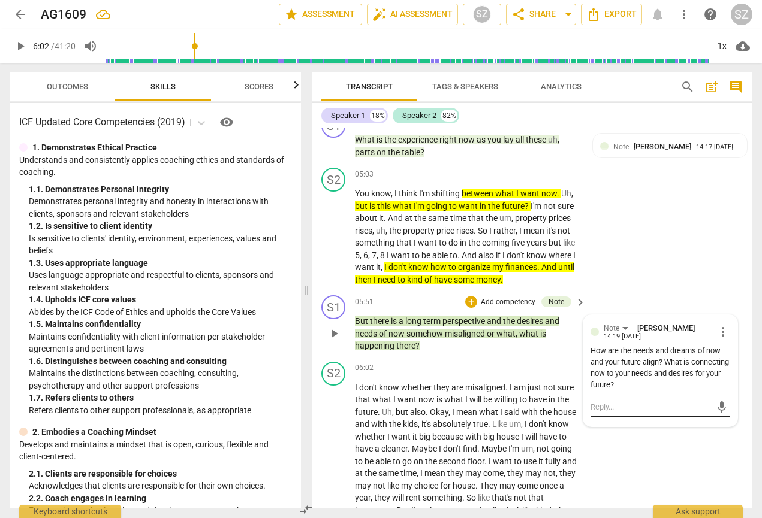
click at [622, 257] on textarea at bounding box center [650, 407] width 120 height 11
click at [719, 257] on span "send" at bounding box center [721, 407] width 13 height 13
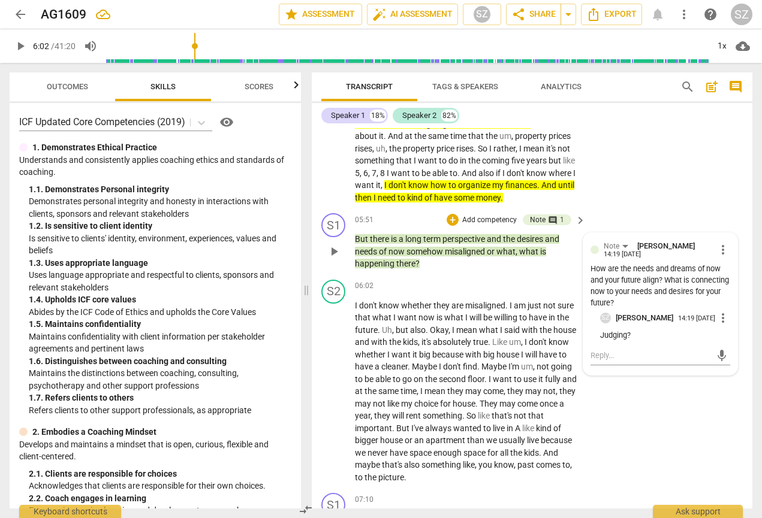
scroll to position [1164, 0]
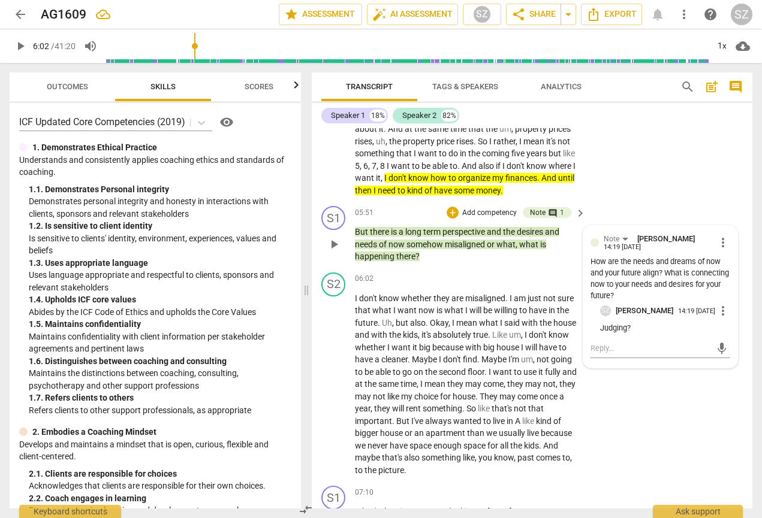
click at [626, 257] on p "Judging?" at bounding box center [665, 328] width 130 height 11
click at [603, 257] on textarea at bounding box center [650, 348] width 120 height 11
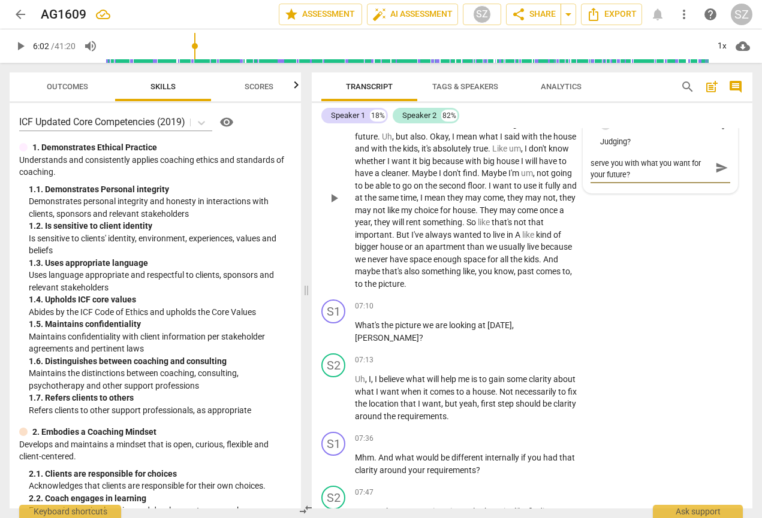
scroll to position [1351, 0]
click at [418, 257] on span "that" at bounding box center [408, 404] width 17 height 10
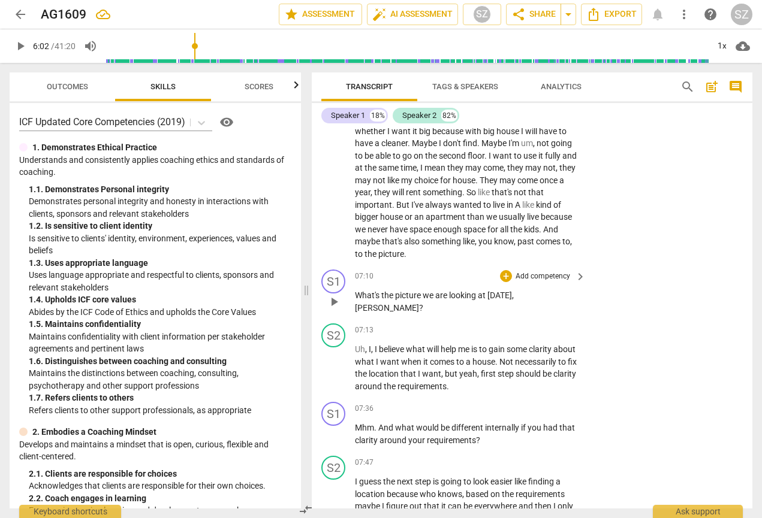
scroll to position [1394, 0]
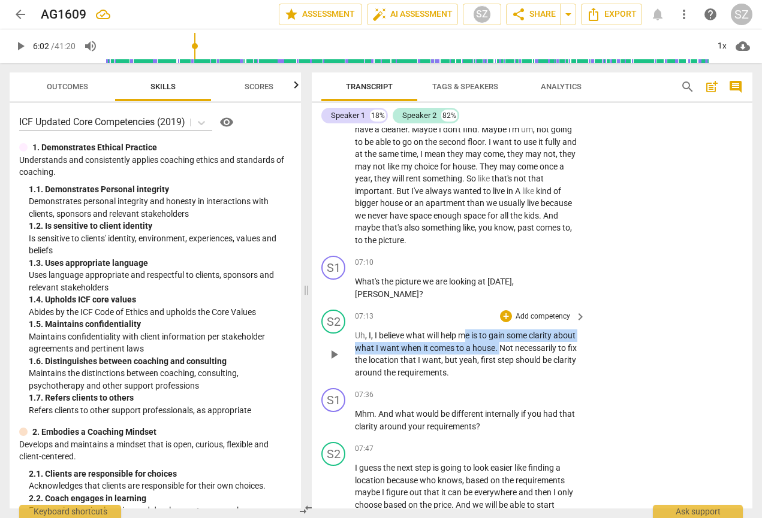
drag, startPoint x: 465, startPoint y: 314, endPoint x: 523, endPoint y: 334, distance: 62.2
click at [523, 257] on p "Uh , I , I believe what will help me is to gain some clarity about what I want …" at bounding box center [467, 354] width 225 height 49
click at [551, 257] on icon "button" at bounding box center [550, 314] width 7 height 8
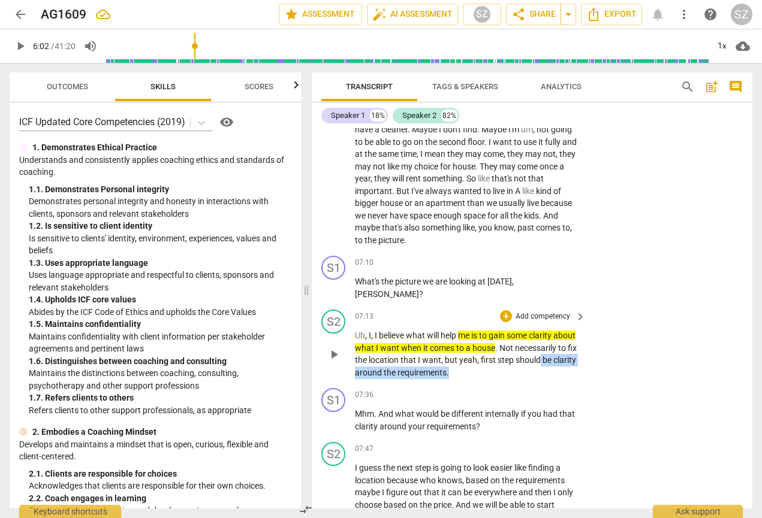
drag, startPoint x: 381, startPoint y: 358, endPoint x: 523, endPoint y: 359, distance: 142.7
click at [523, 257] on p "Uh , I , I believe what will help me is to gain some clarity about what I want …" at bounding box center [467, 354] width 225 height 49
click at [539, 257] on icon "button" at bounding box center [538, 338] width 7 height 8
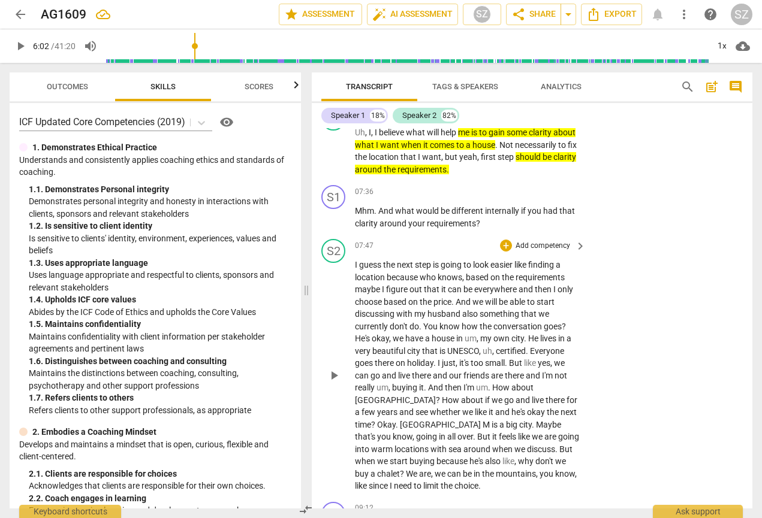
scroll to position [1634, 0]
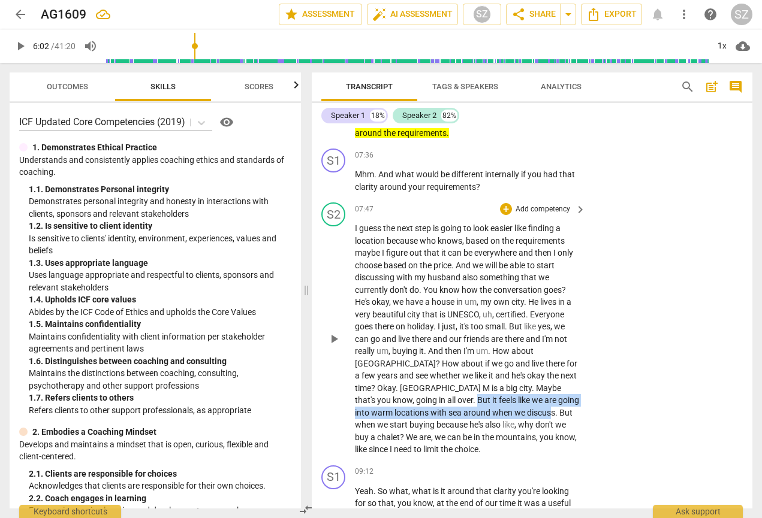
drag, startPoint x: 387, startPoint y: 380, endPoint x: 477, endPoint y: 391, distance: 91.2
click at [477, 257] on p "I guess the next step is going to look easier like finding a location because w…" at bounding box center [467, 339] width 225 height 234
click at [509, 257] on icon "button" at bounding box center [506, 373] width 7 height 8
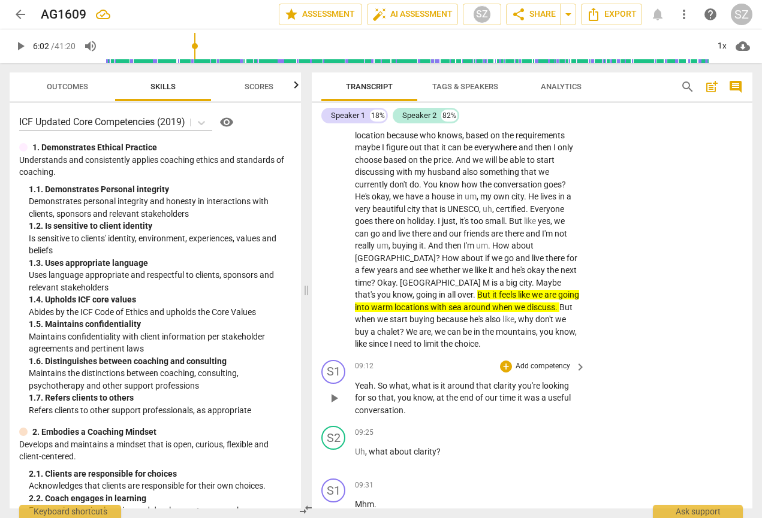
scroll to position [1747, 0]
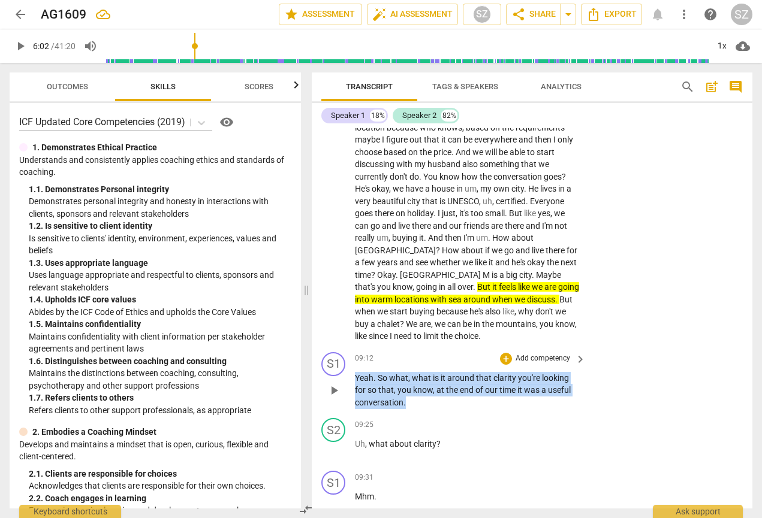
drag, startPoint x: 355, startPoint y: 354, endPoint x: 417, endPoint y: 379, distance: 67.5
click at [417, 257] on p "Yeah . So what , what is it around that clarity you're looking for so that , yo…" at bounding box center [467, 390] width 225 height 37
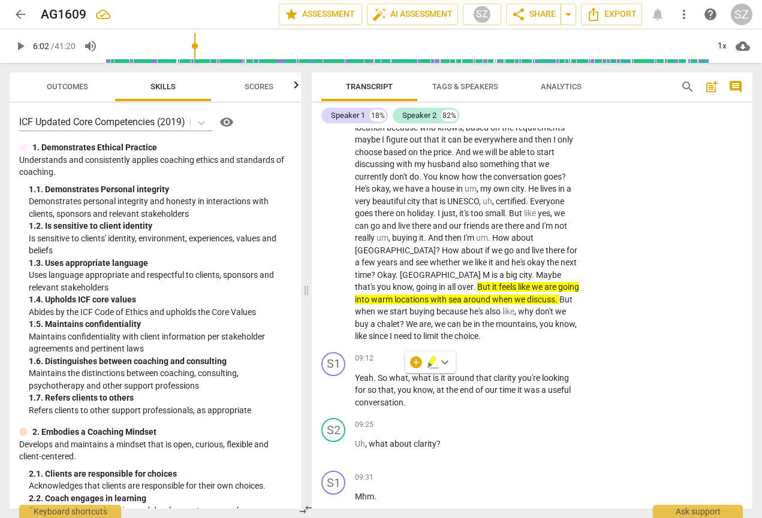
click at [424, 257] on div "+ keyboard_arrow_down" at bounding box center [430, 363] width 50 height 22
click at [429, 257] on icon "button" at bounding box center [430, 365] width 4 height 5
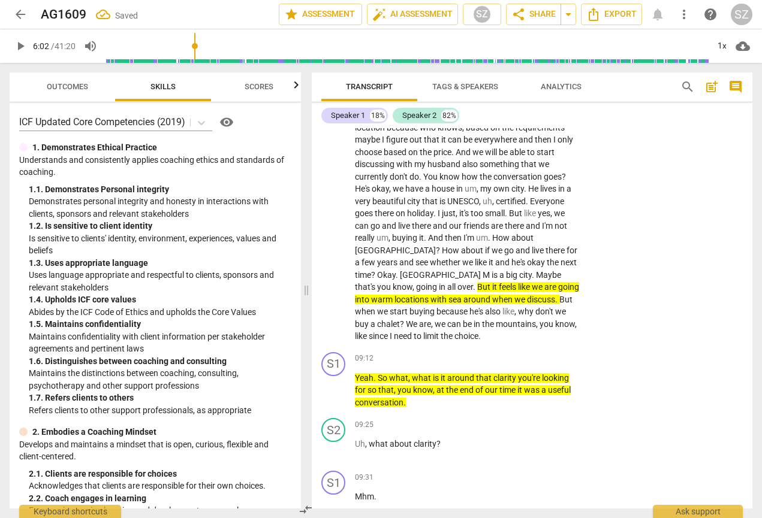
click at [429, 257] on span "know" at bounding box center [423, 390] width 20 height 10
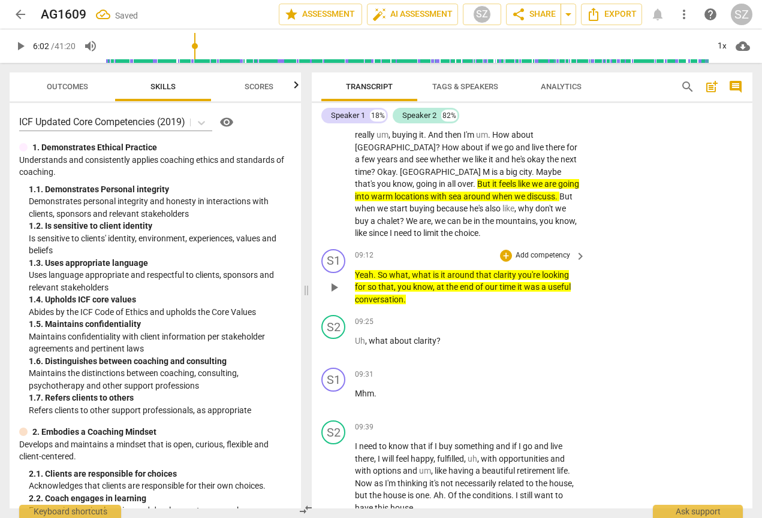
scroll to position [1868, 0]
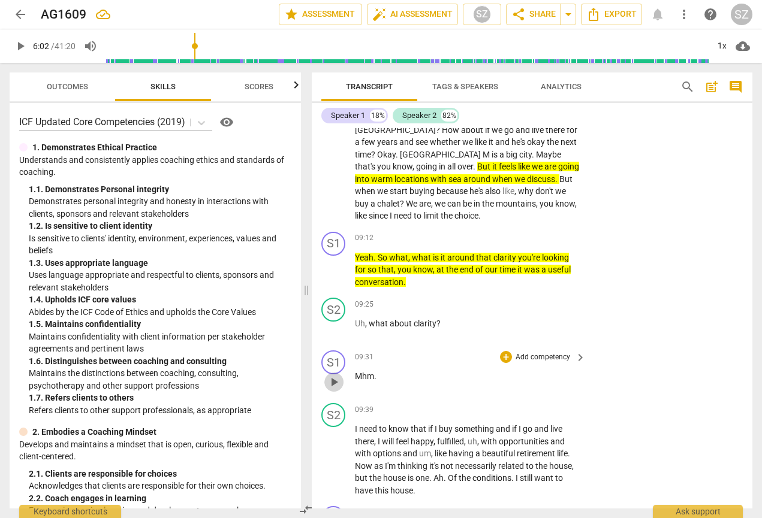
click at [333, 257] on span "play_arrow" at bounding box center [334, 382] width 14 height 14
click at [333, 257] on span "pause" at bounding box center [334, 329] width 14 height 14
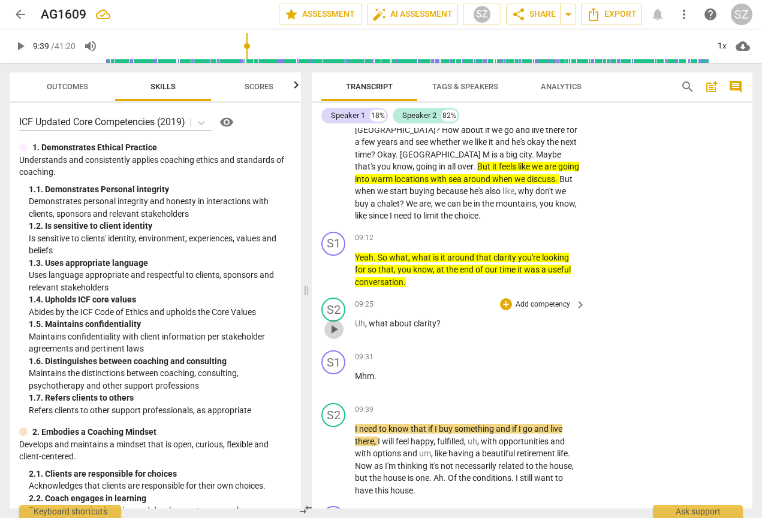
click at [334, 257] on span "play_arrow" at bounding box center [334, 329] width 14 height 14
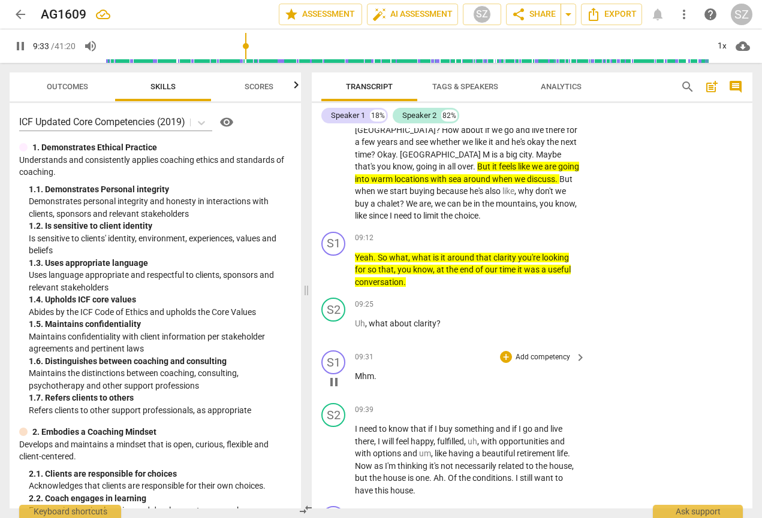
click at [334, 257] on span "pause" at bounding box center [334, 382] width 14 height 14
click at [355, 257] on span "Mhm" at bounding box center [364, 377] width 19 height 10
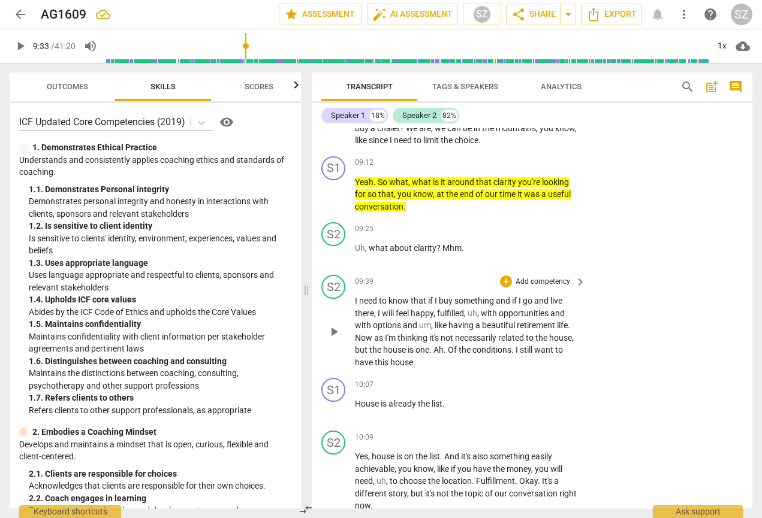
scroll to position [1956, 0]
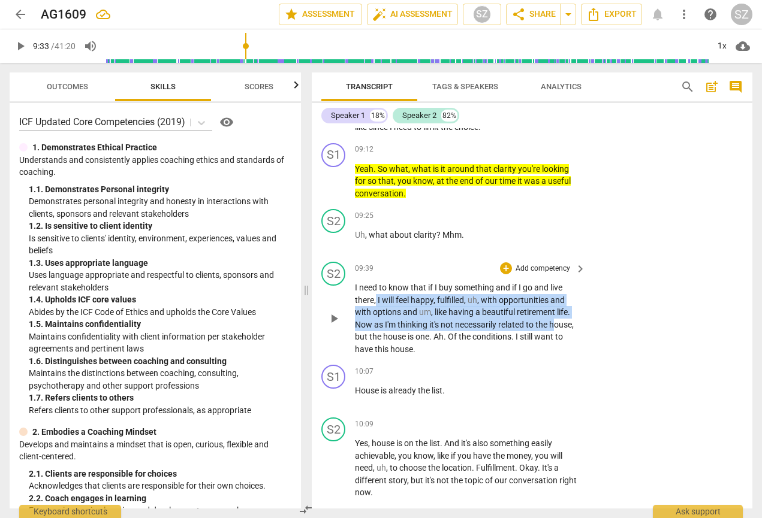
drag, startPoint x: 376, startPoint y: 278, endPoint x: 556, endPoint y: 292, distance: 180.3
click at [556, 257] on p "I need to know that if I buy something and if I go and live there , I will feel…" at bounding box center [467, 319] width 225 height 74
click at [600, 257] on icon "button" at bounding box center [600, 286] width 4 height 5
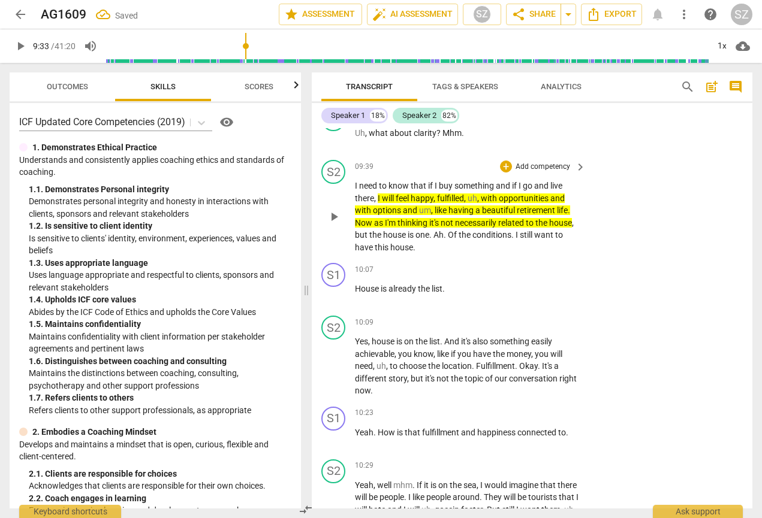
scroll to position [2061, 0]
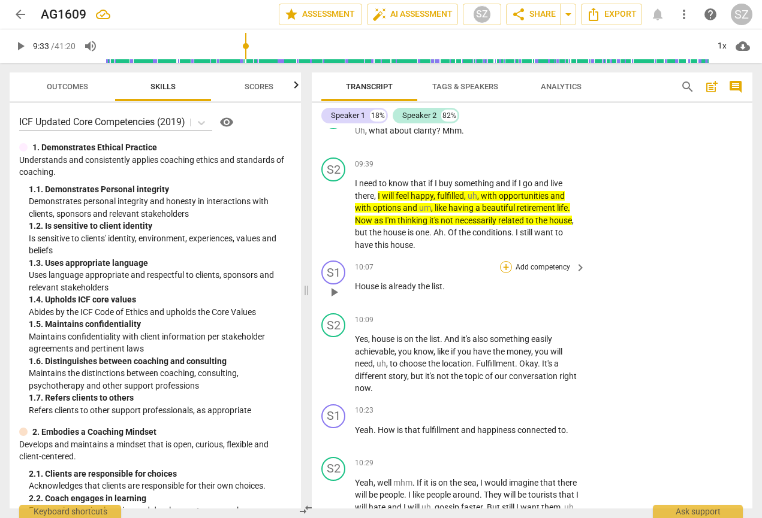
click at [502, 257] on div "+" at bounding box center [506, 267] width 12 height 12
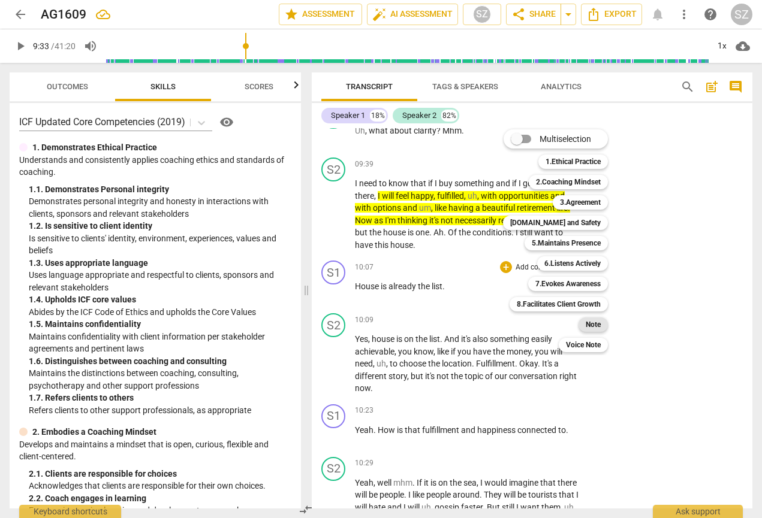
click at [586, 257] on b "Note" at bounding box center [593, 325] width 15 height 14
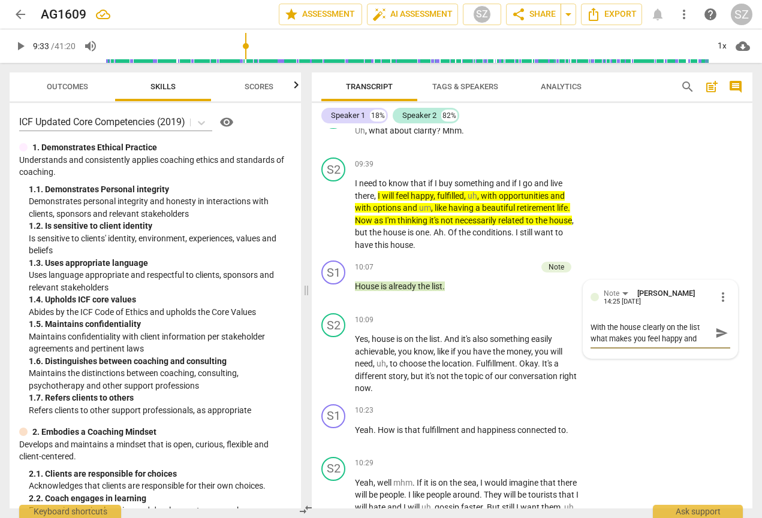
scroll to position [0, 0]
click at [715, 257] on span "send" at bounding box center [721, 339] width 13 height 13
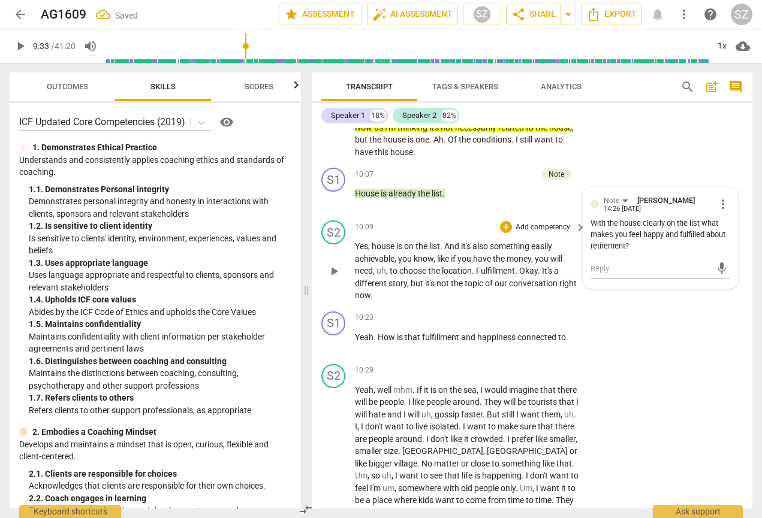
scroll to position [2161, 0]
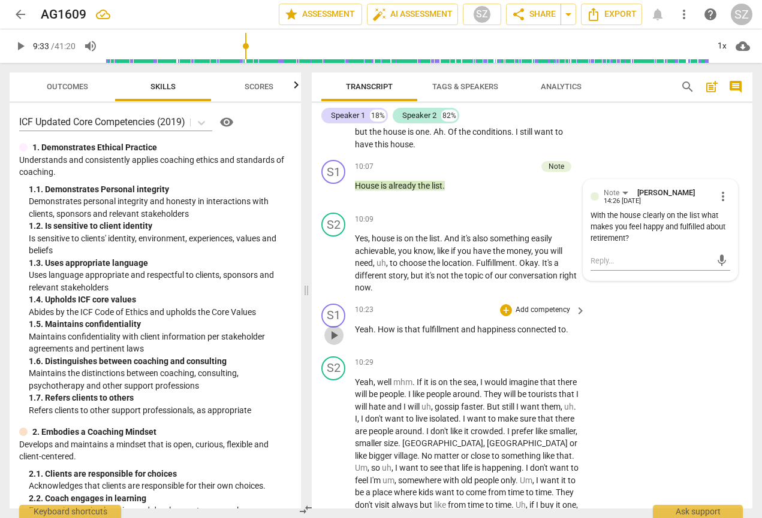
click at [330, 257] on span "play_arrow" at bounding box center [334, 335] width 14 height 14
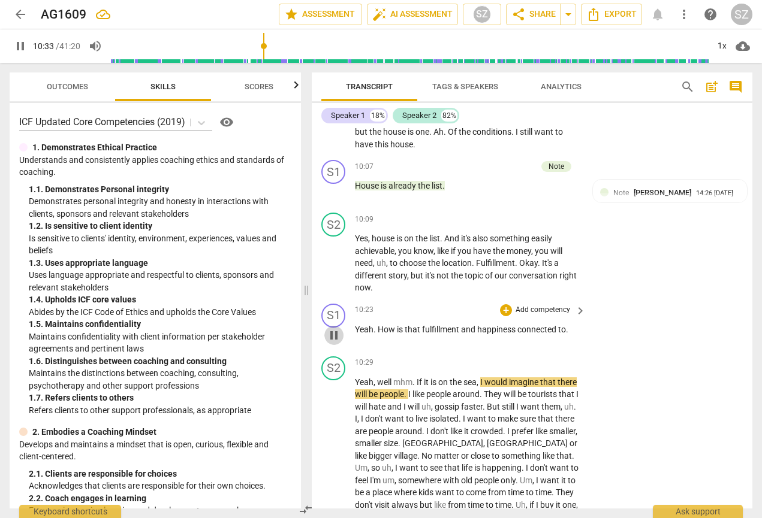
click at [331, 257] on span "pause" at bounding box center [334, 335] width 14 height 14
